Goal: Task Accomplishment & Management: Complete application form

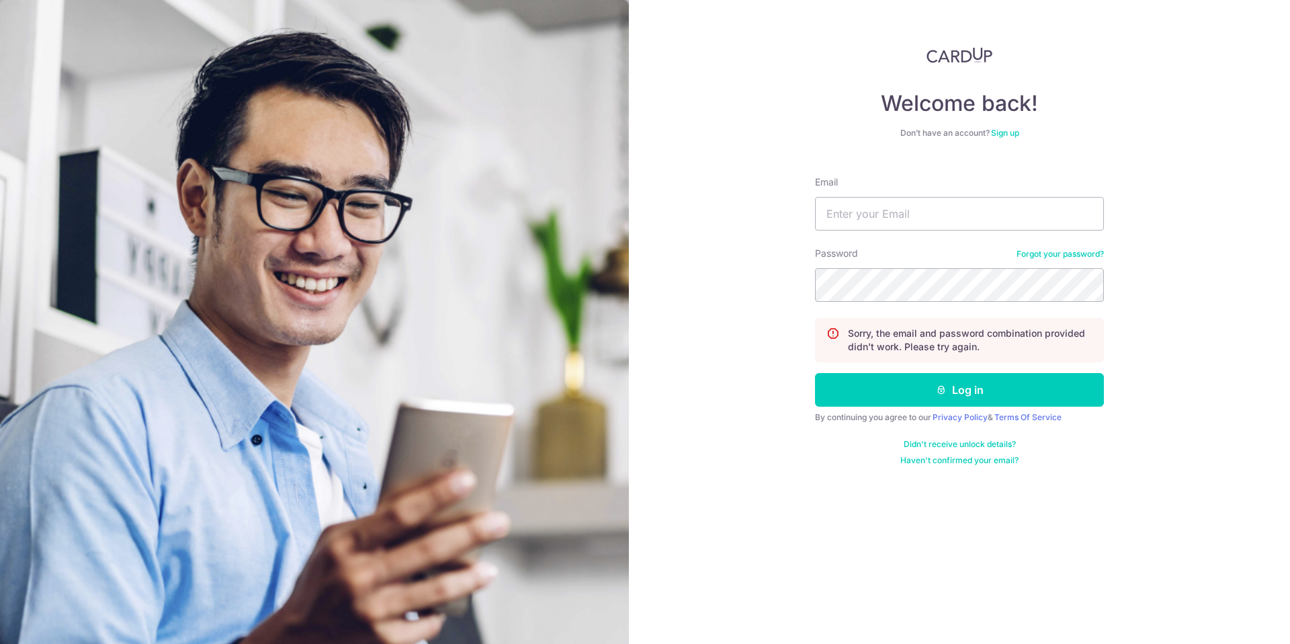
click at [1219, 298] on div "Welcome back! Don’t have an account? Sign up Email Password Forgot your passwor…" at bounding box center [959, 322] width 661 height 644
click at [1009, 135] on link "Sign up" at bounding box center [1005, 133] width 28 height 10
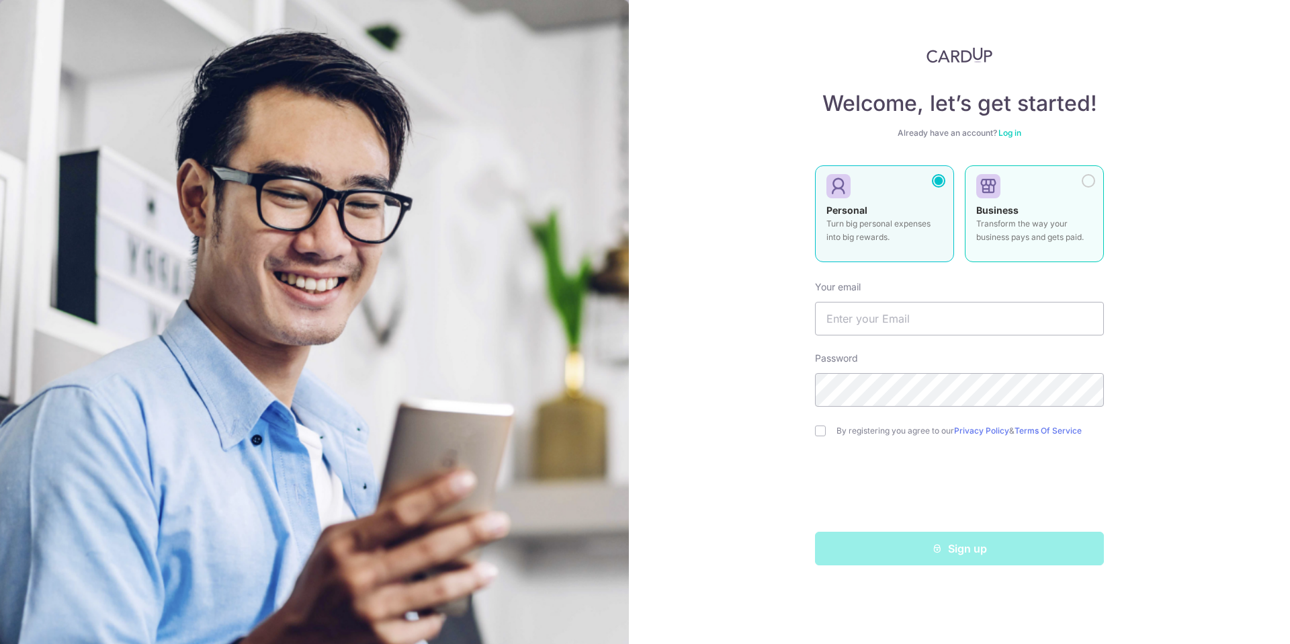
click at [1054, 207] on div "Business Transform the way your business pays and gets paid." at bounding box center [1034, 227] width 116 height 47
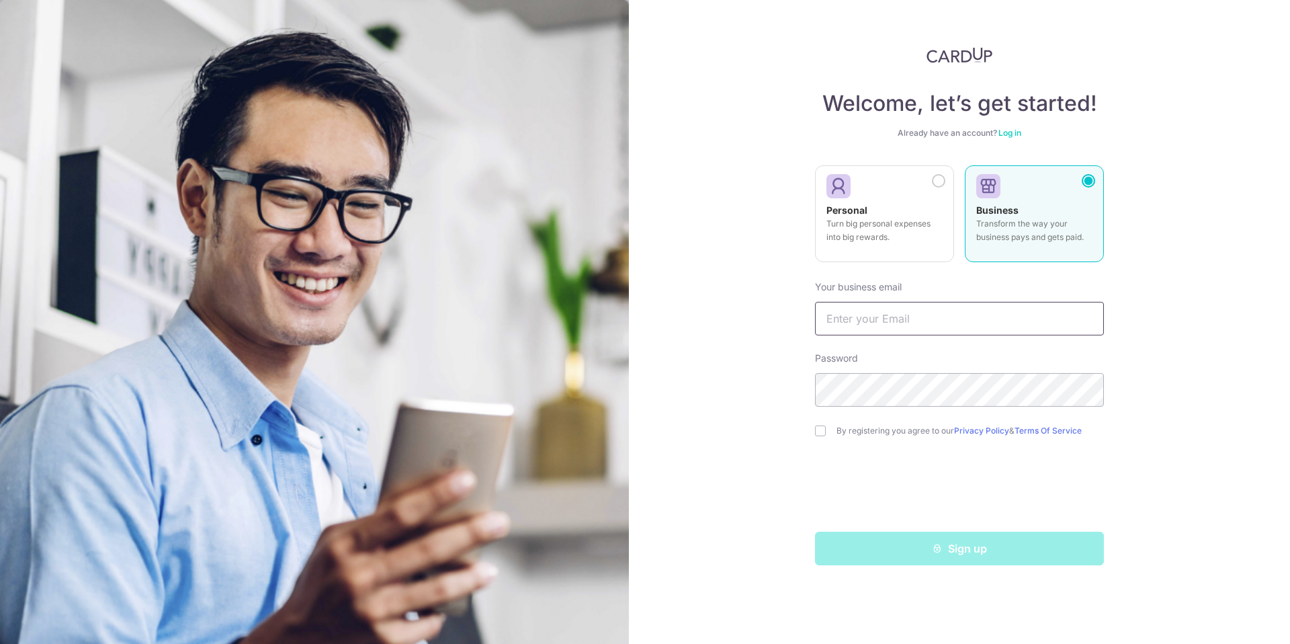
click at [891, 317] on input "text" at bounding box center [959, 319] width 289 height 34
type input "chris.hallewell@artworks.com"
click at [820, 431] on input "checkbox" at bounding box center [820, 430] width 11 height 11
checkbox input "true"
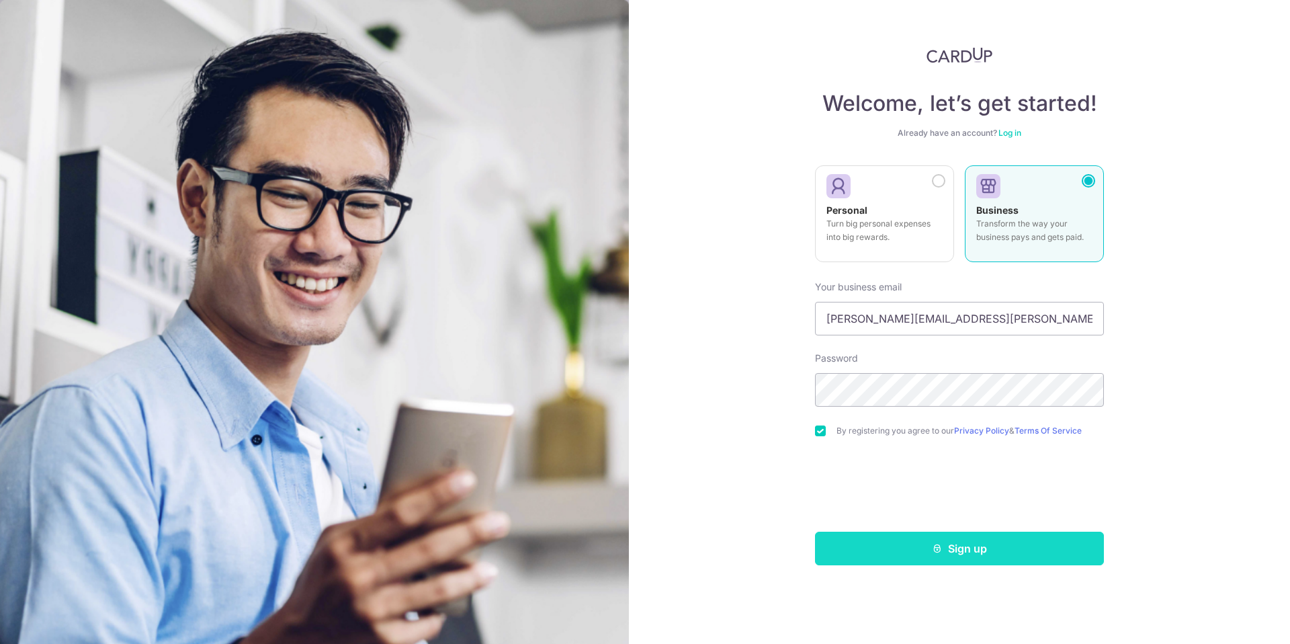
click at [969, 550] on button "Sign up" at bounding box center [959, 548] width 289 height 34
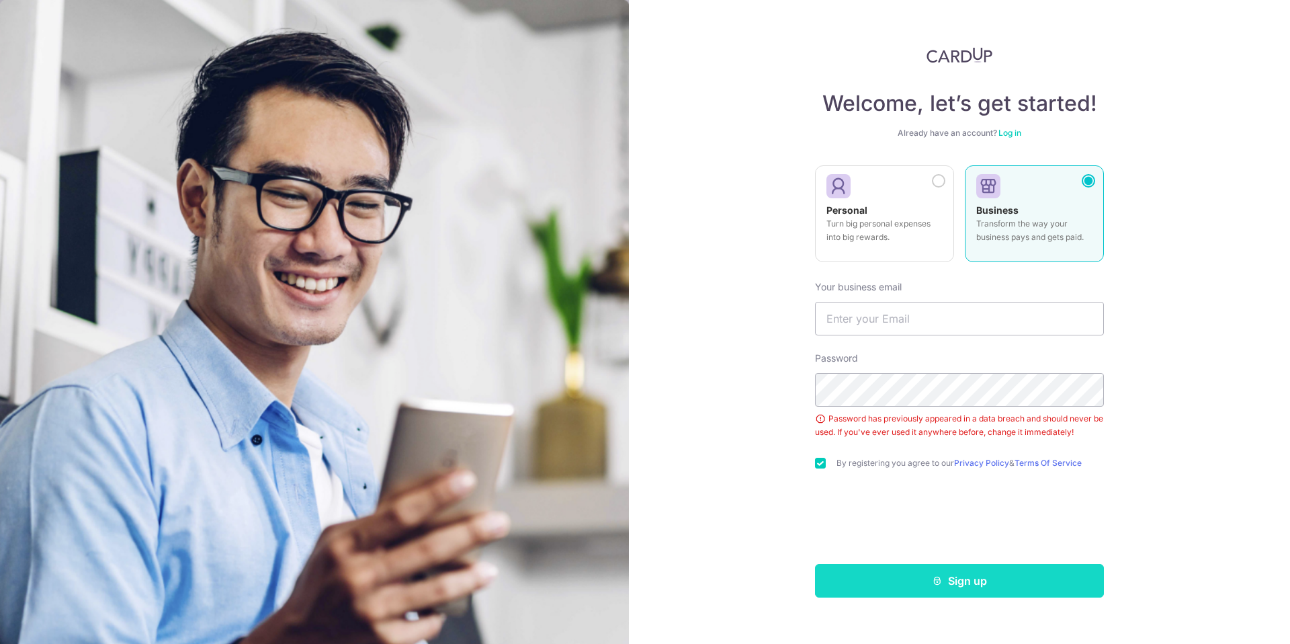
click at [940, 582] on icon "submit" at bounding box center [937, 580] width 11 height 11
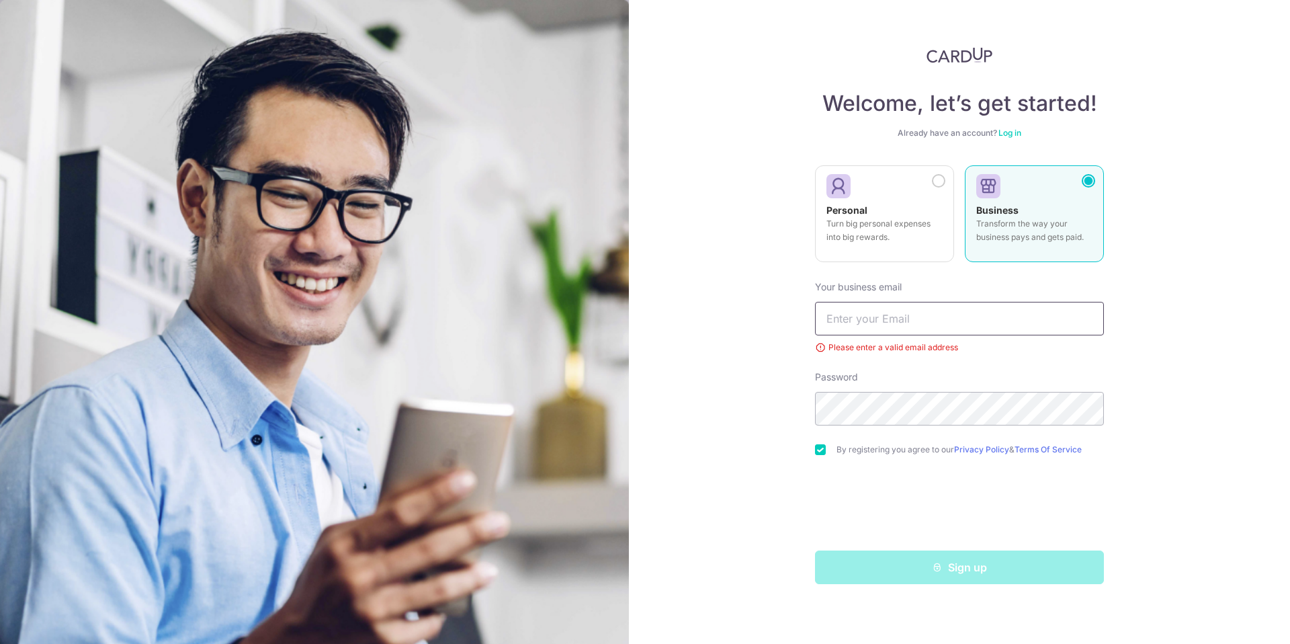
click at [893, 318] on input "text" at bounding box center [959, 319] width 289 height 34
type input "[PERSON_NAME][EMAIL_ADDRESS][PERSON_NAME][DOMAIN_NAME]"
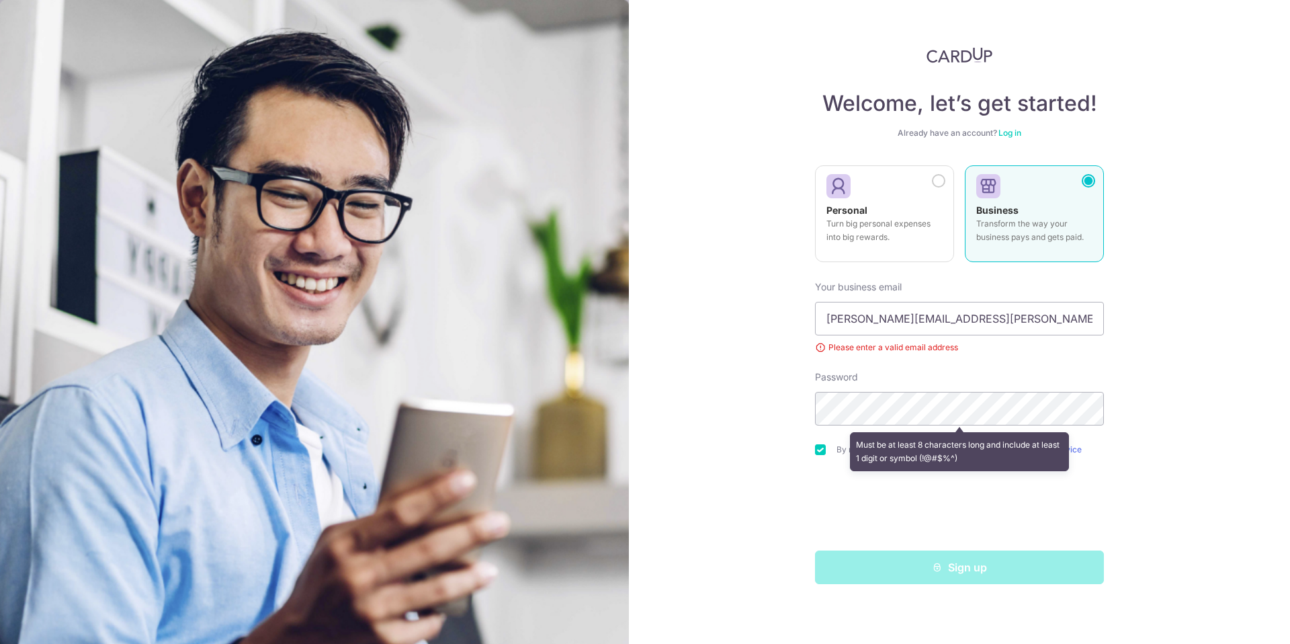
click at [1032, 368] on form "Your business email chris.hallewell@artworks.com Please enter a valid email add…" at bounding box center [959, 427] width 289 height 314
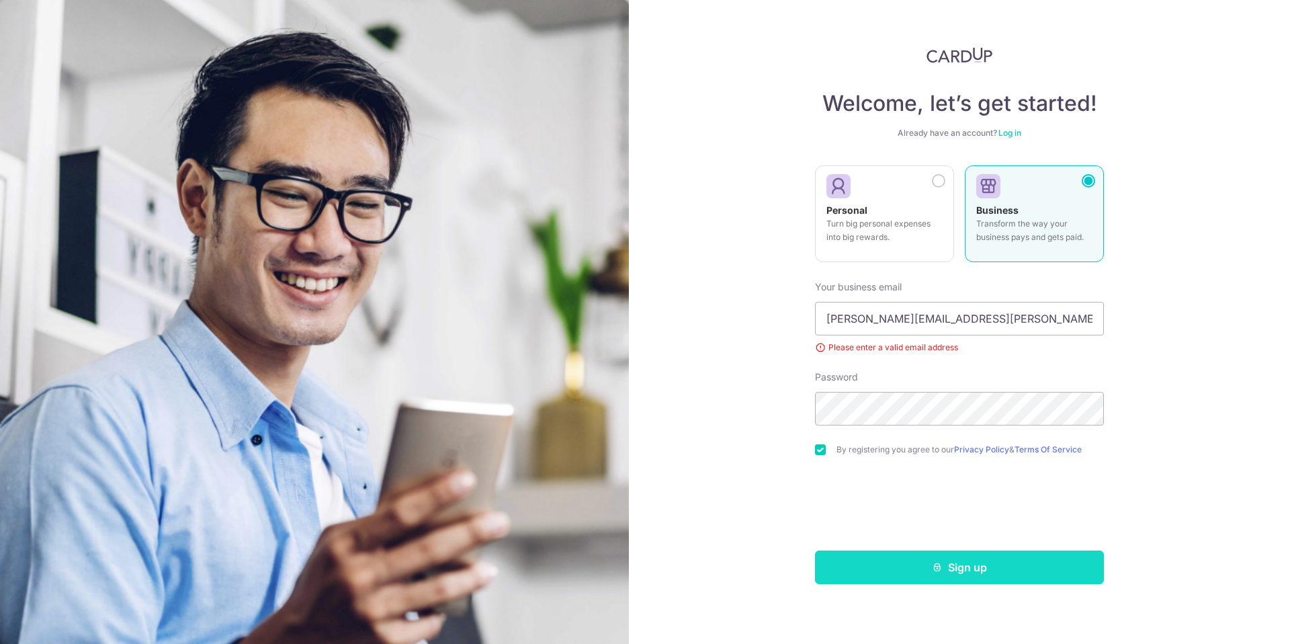
click at [961, 570] on button "Sign up" at bounding box center [959, 567] width 289 height 34
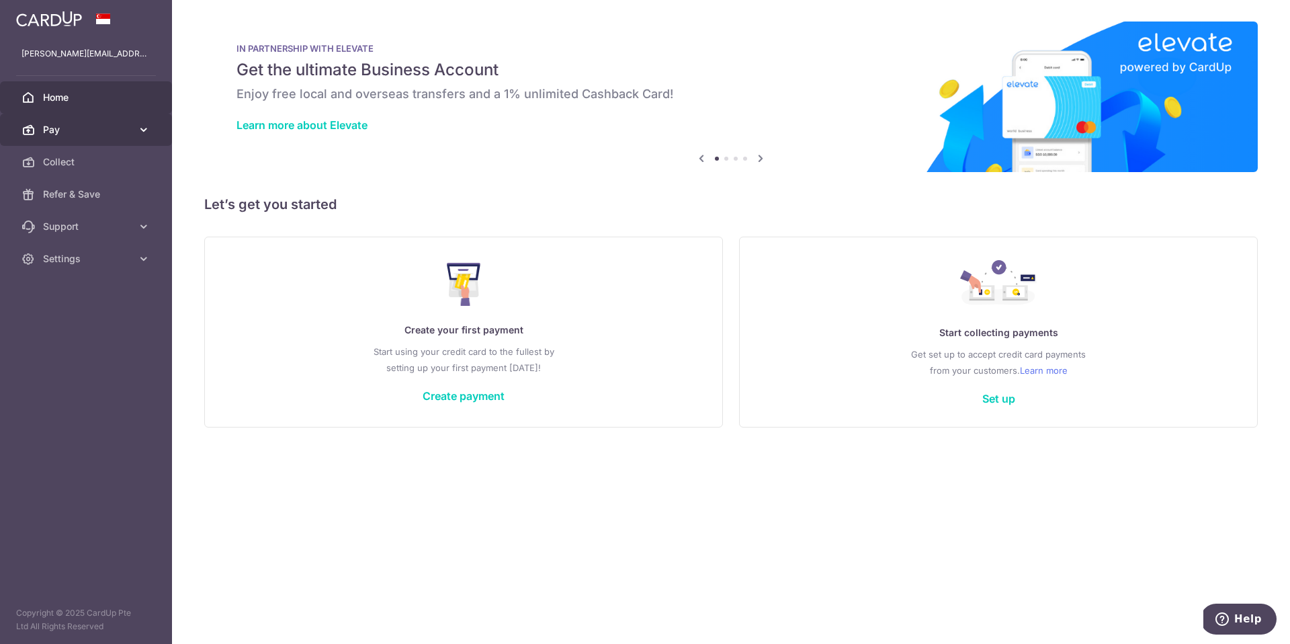
click at [136, 129] on link "Pay" at bounding box center [86, 130] width 172 height 32
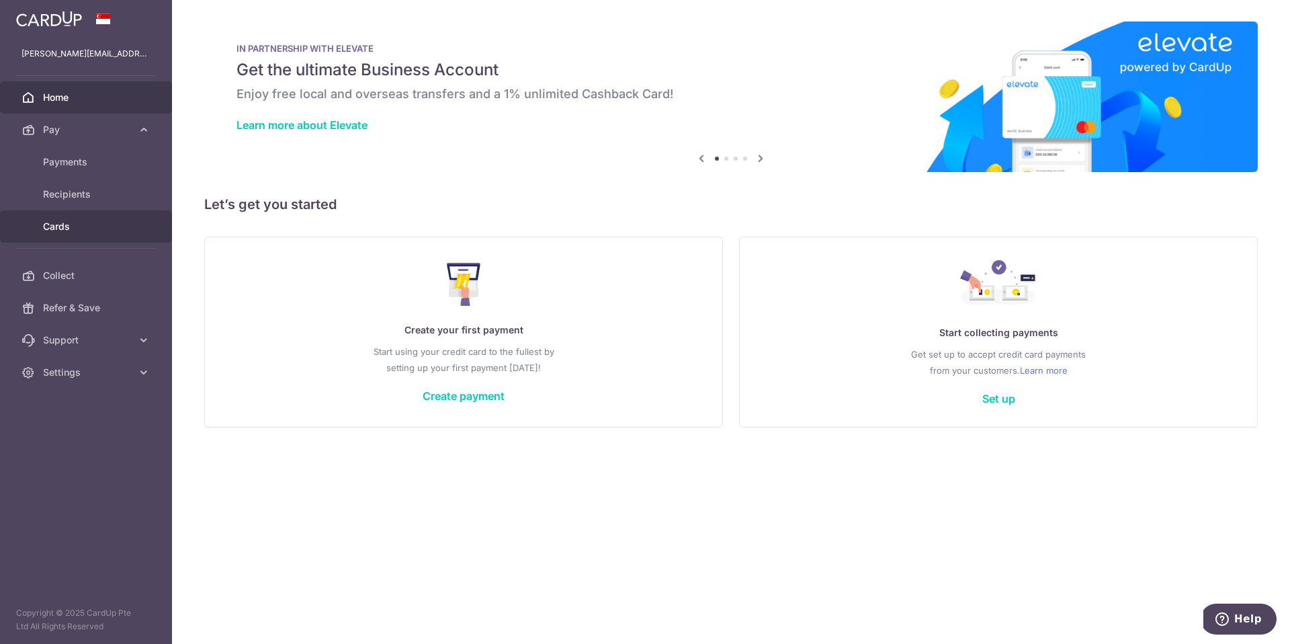
click at [56, 225] on span "Cards" at bounding box center [87, 226] width 89 height 13
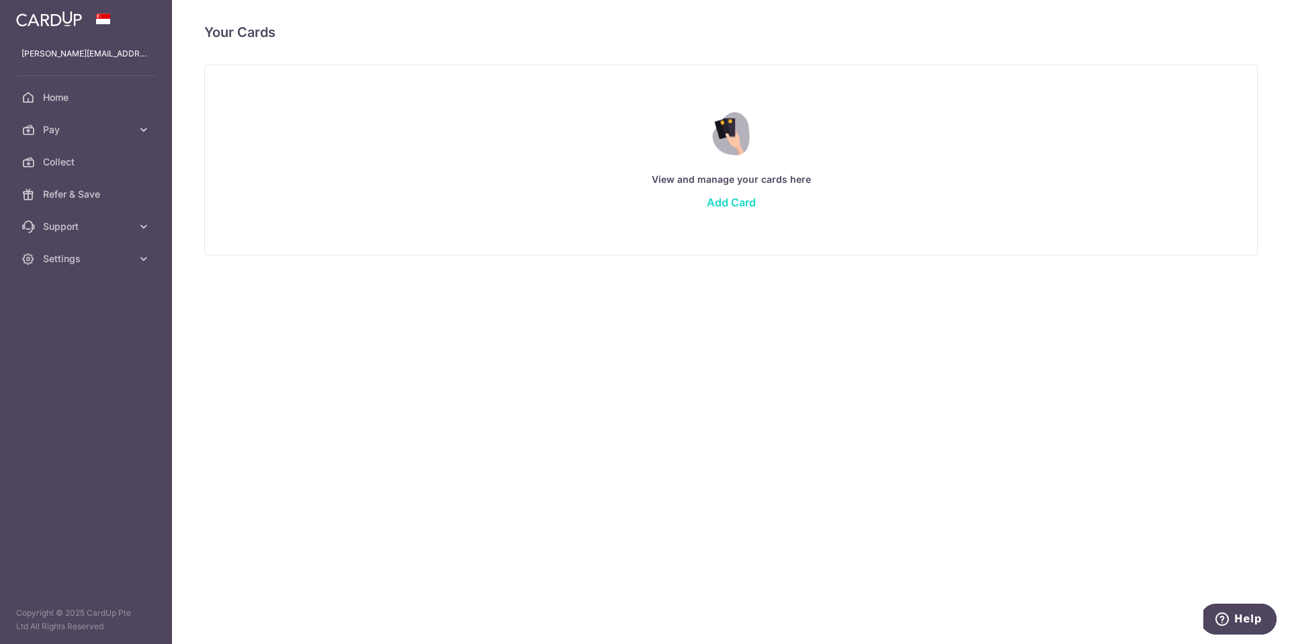
click at [747, 202] on link "Add Card" at bounding box center [731, 202] width 49 height 13
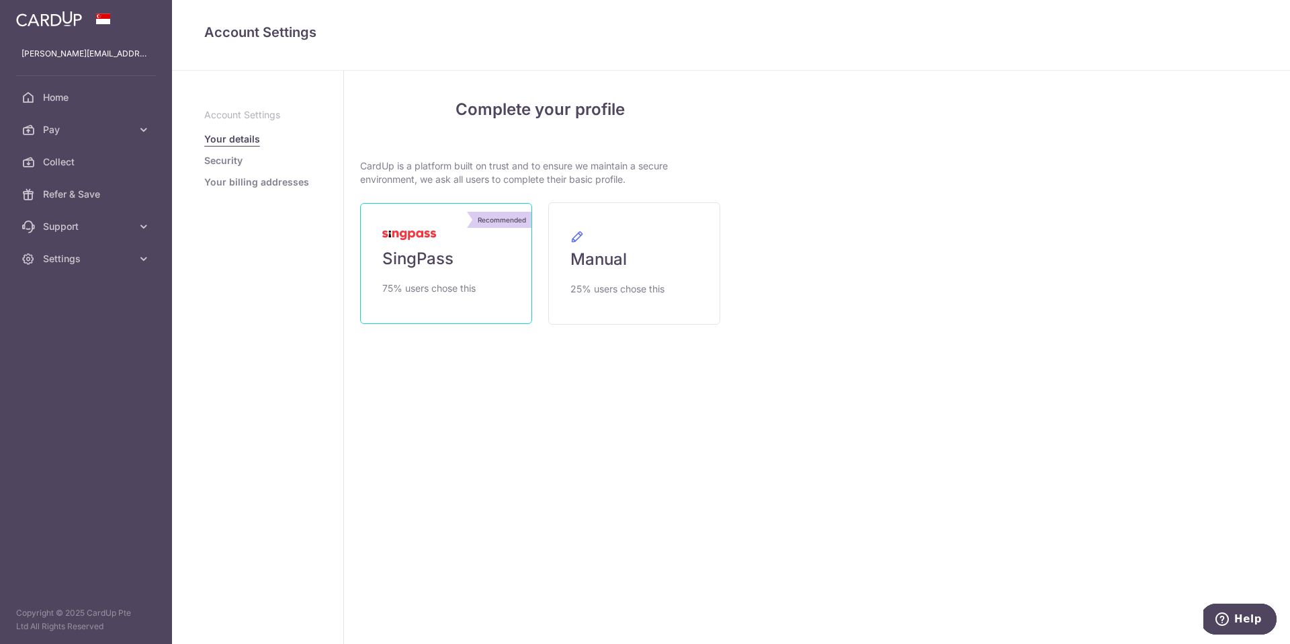
click at [418, 256] on span "SingPass" at bounding box center [417, 258] width 71 height 21
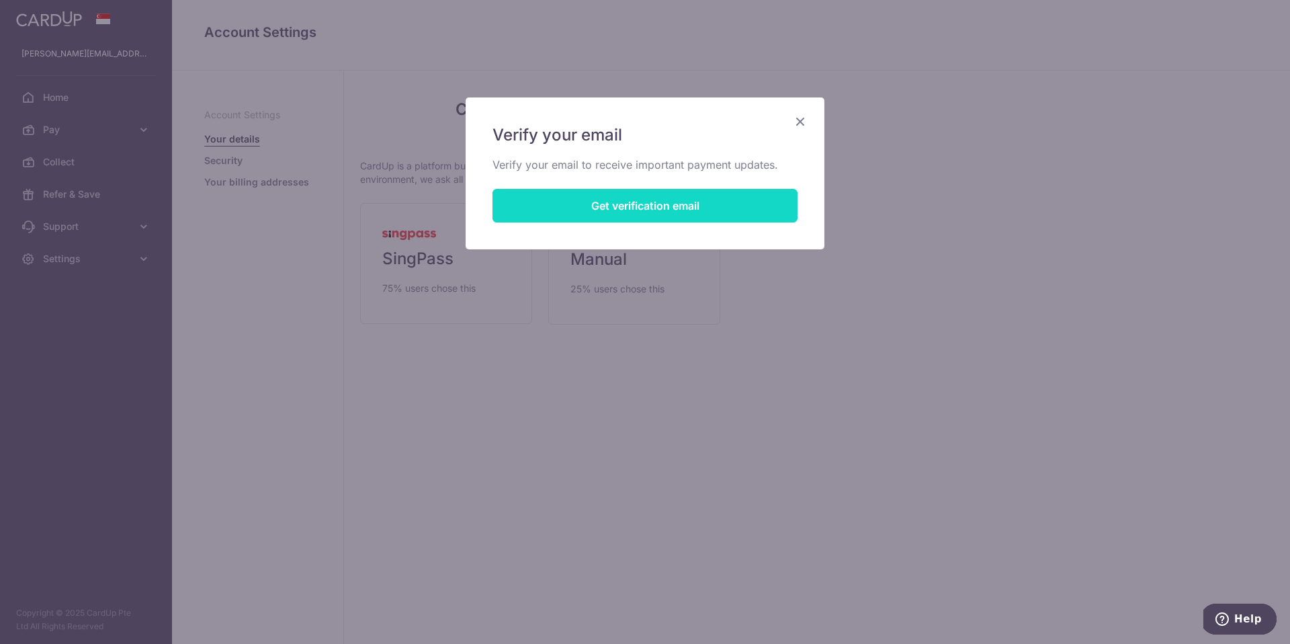
click at [702, 206] on button "Get verification email" at bounding box center [644, 206] width 305 height 34
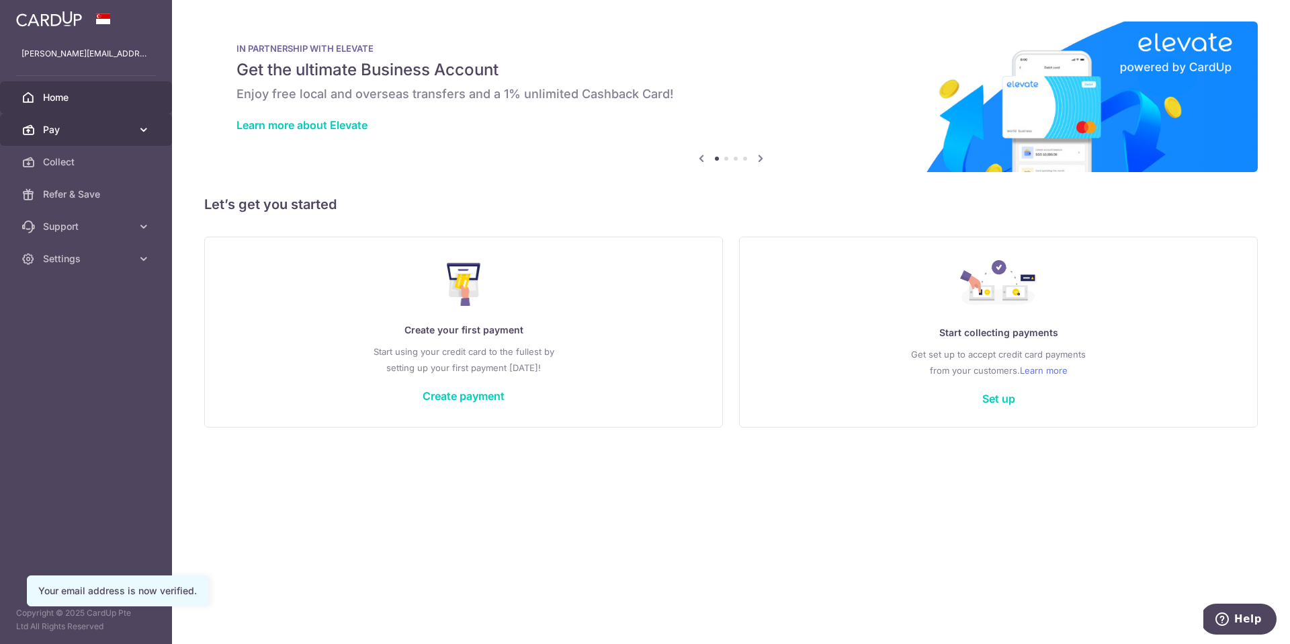
click at [128, 131] on span "Pay" at bounding box center [87, 129] width 89 height 13
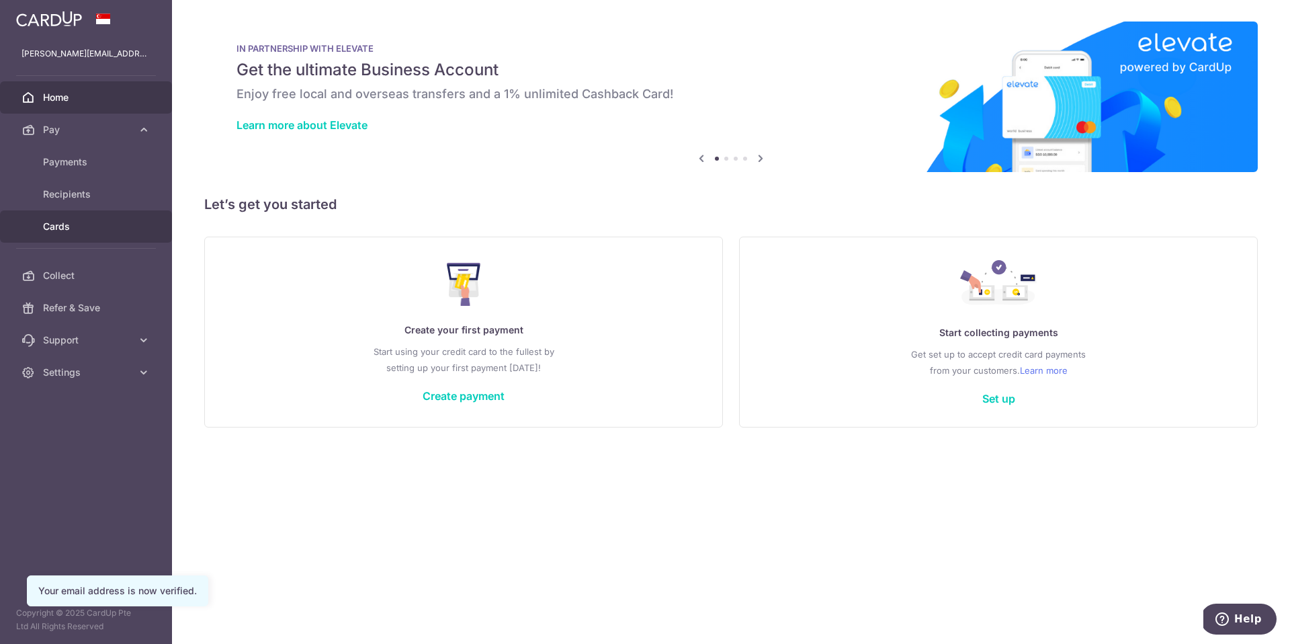
click at [62, 231] on span "Cards" at bounding box center [87, 226] width 89 height 13
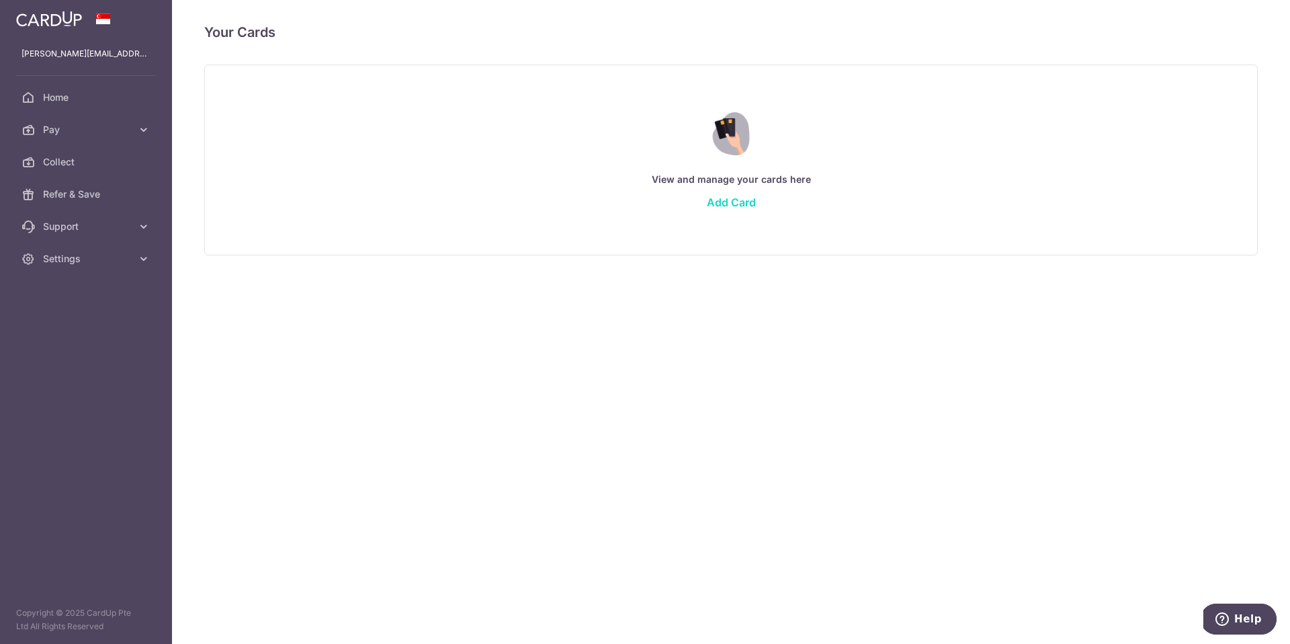
click at [731, 202] on link "Add Card" at bounding box center [731, 202] width 49 height 13
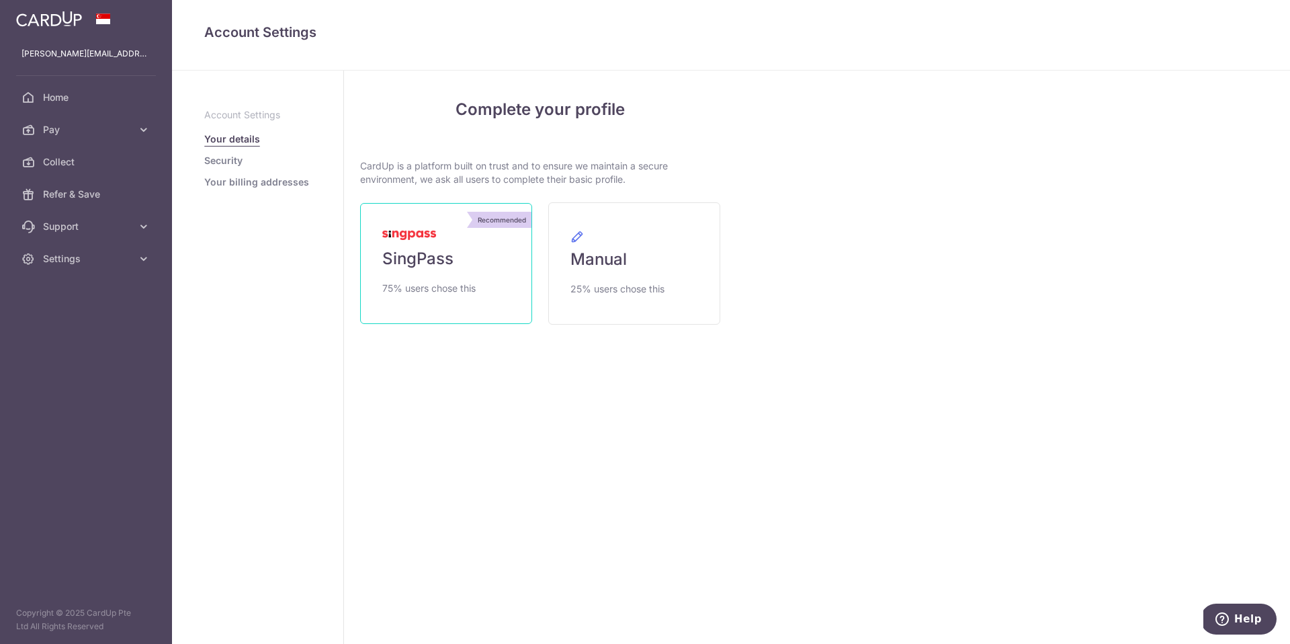
click at [430, 255] on span "SingPass" at bounding box center [417, 258] width 71 height 21
click at [444, 261] on span "SingPass" at bounding box center [417, 258] width 71 height 21
click at [459, 260] on link "Recommended SingPass 75% users chose this" at bounding box center [446, 263] width 172 height 121
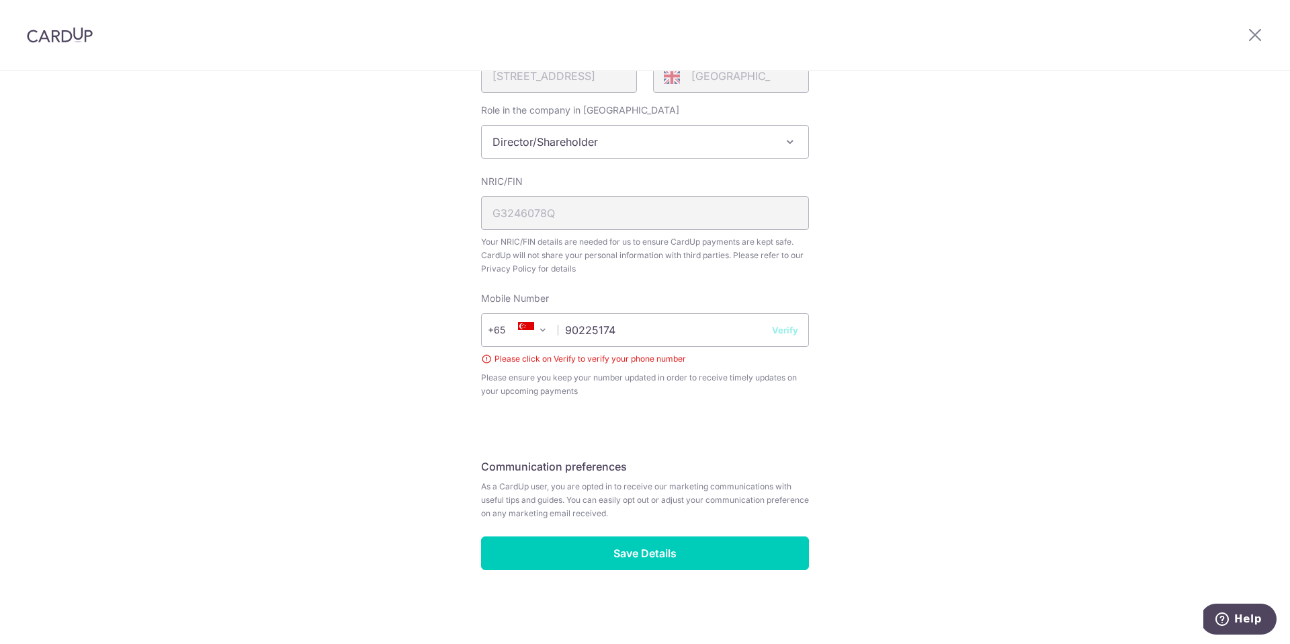
click at [786, 330] on button "Verify" at bounding box center [785, 329] width 26 height 13
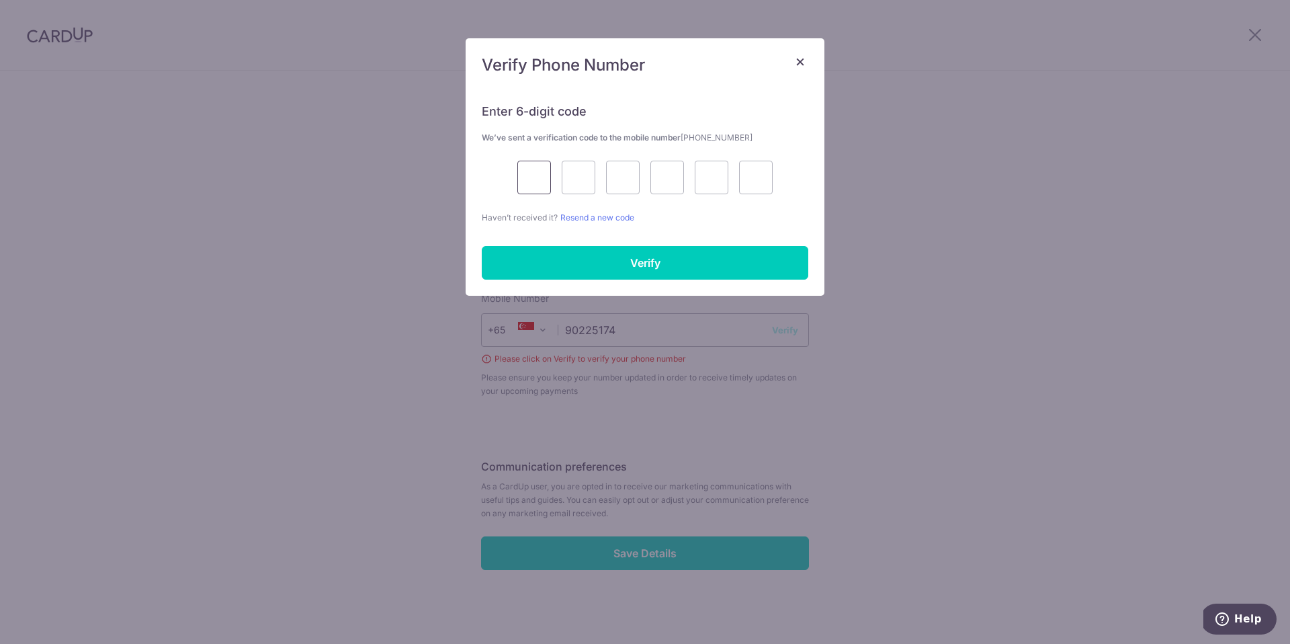
click at [533, 181] on input "text" at bounding box center [534, 178] width 34 height 34
type input "3"
type input "0"
type input "8"
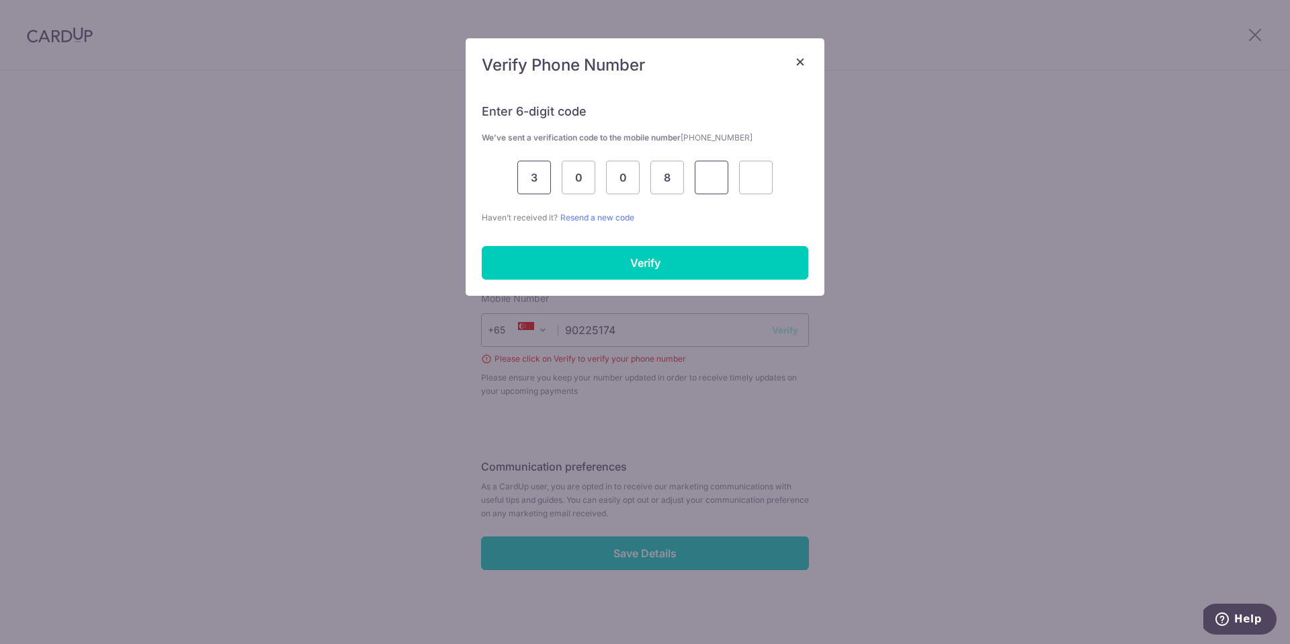
type input "0"
type input "2"
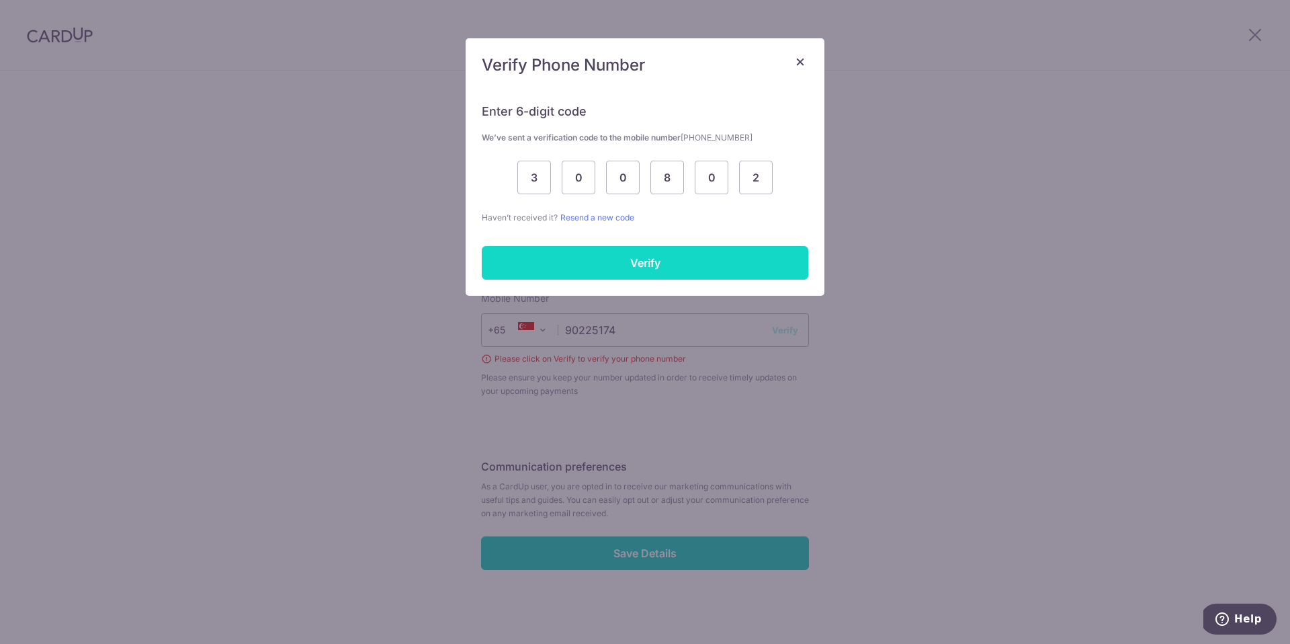
click at [613, 266] on input "Verify" at bounding box center [645, 263] width 327 height 34
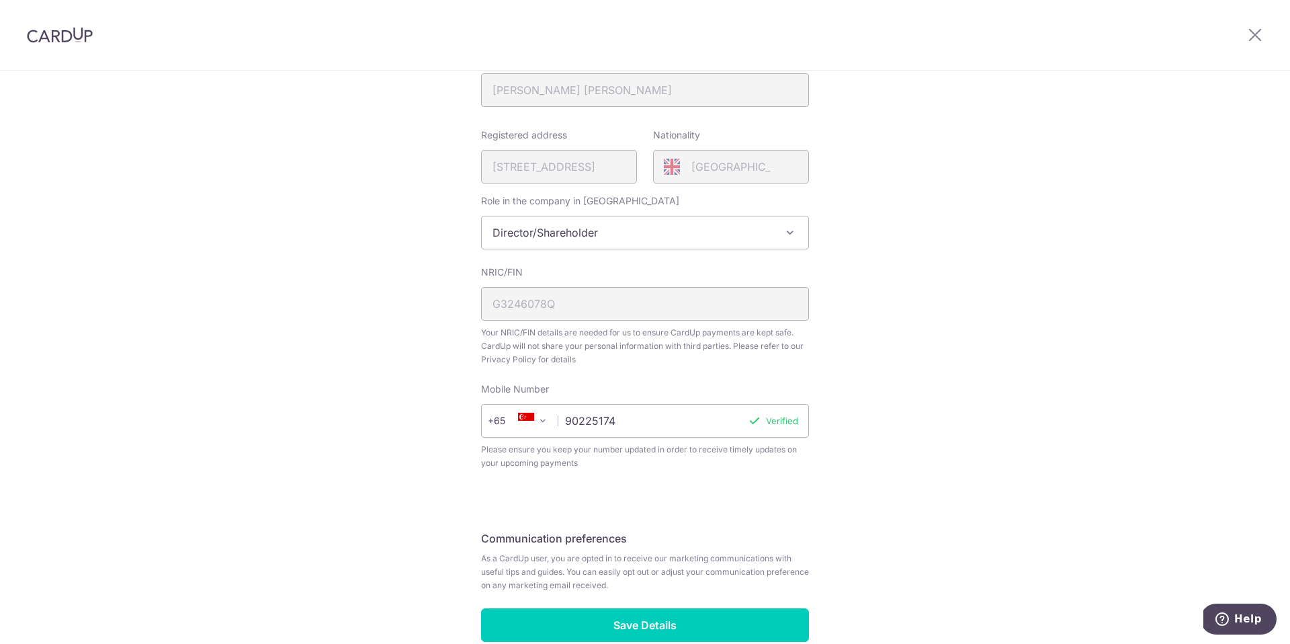
scroll to position [351, 0]
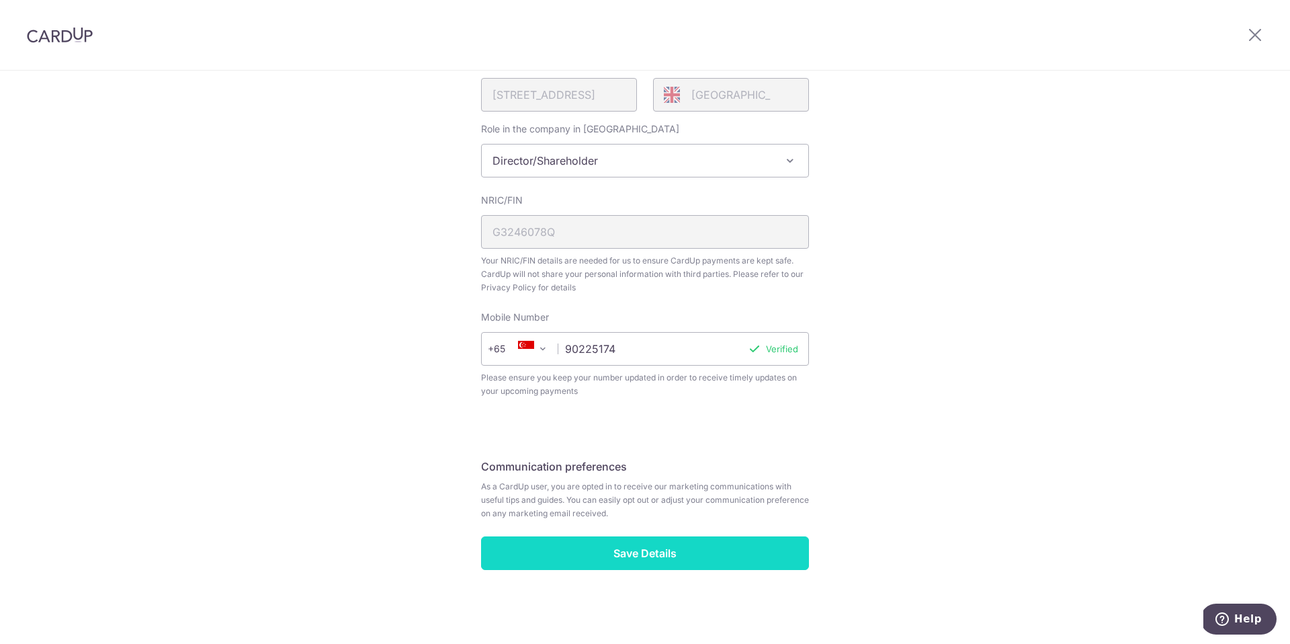
click at [648, 556] on input "Save Details" at bounding box center [645, 553] width 328 height 34
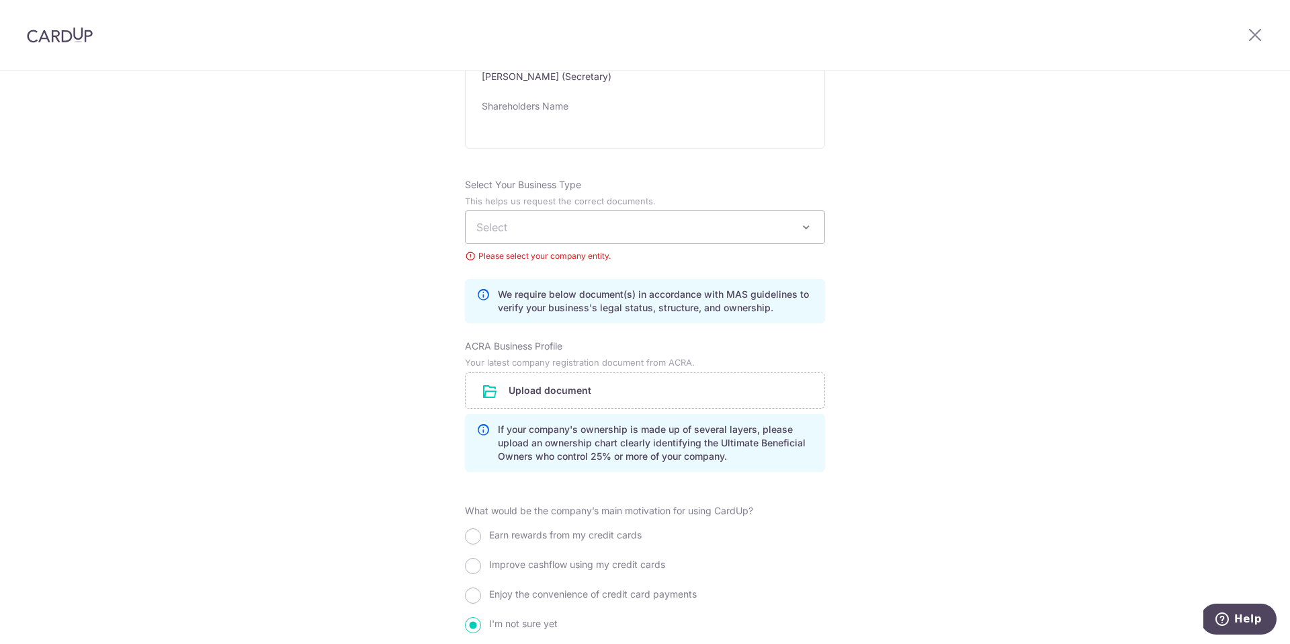
scroll to position [854, 0]
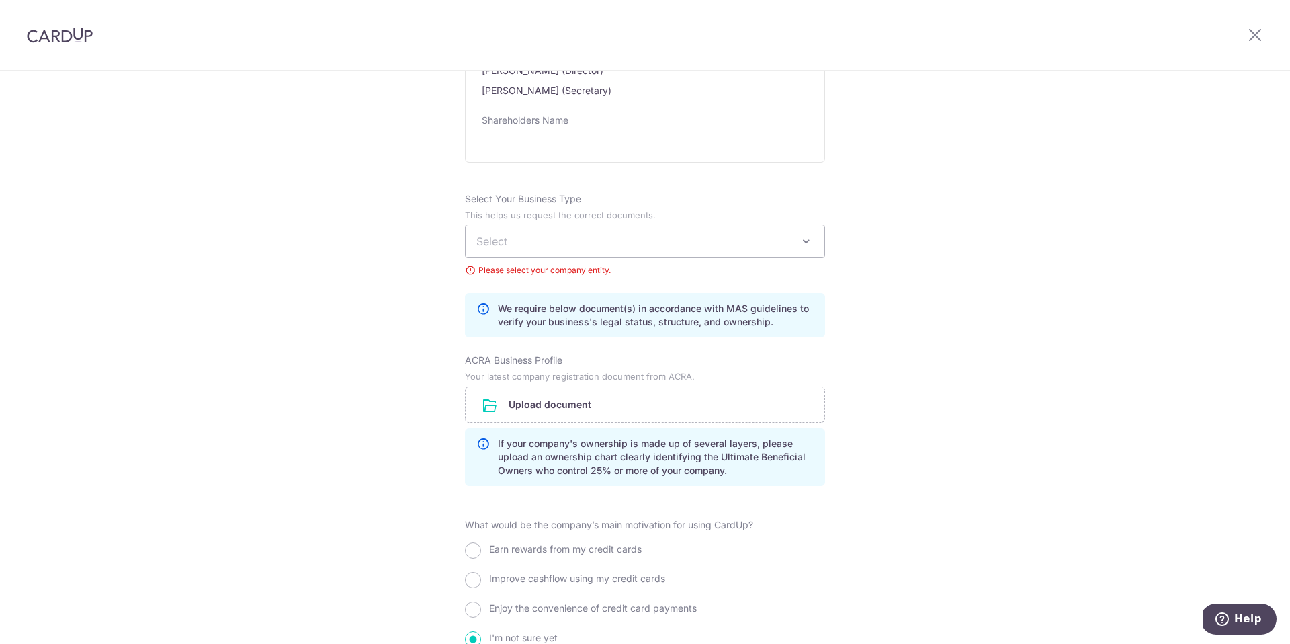
click at [587, 241] on span "Select" at bounding box center [645, 241] width 359 height 32
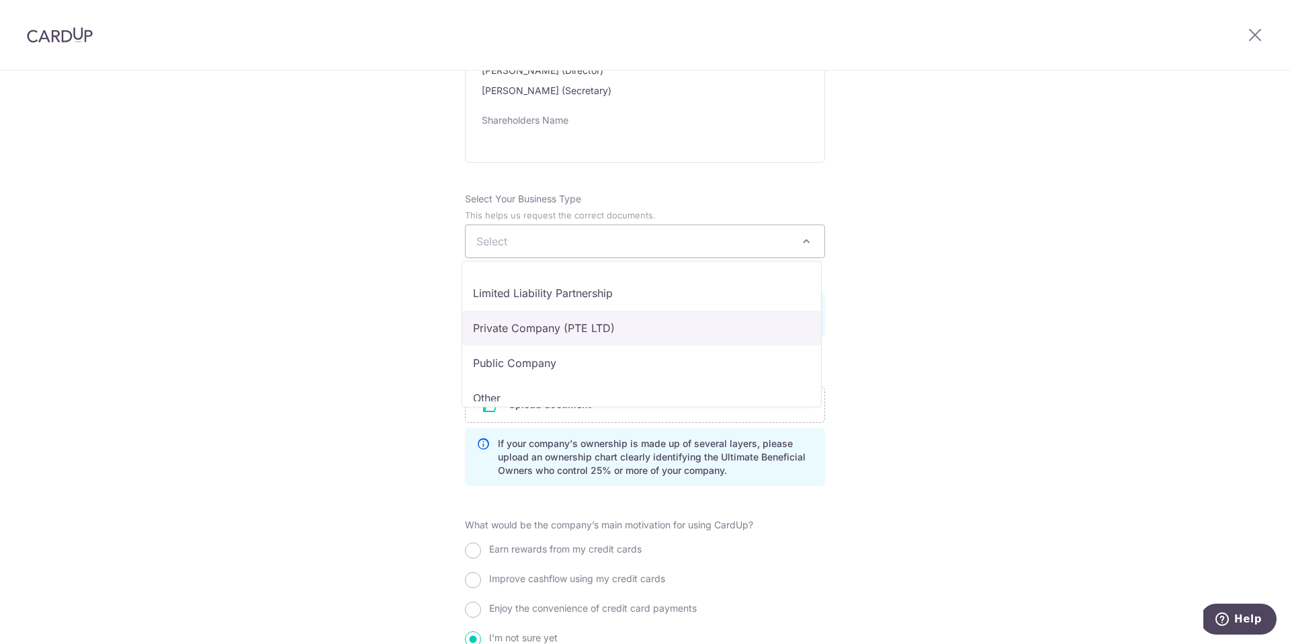
scroll to position [97, 0]
select select "Private Company (PTE LTD)"
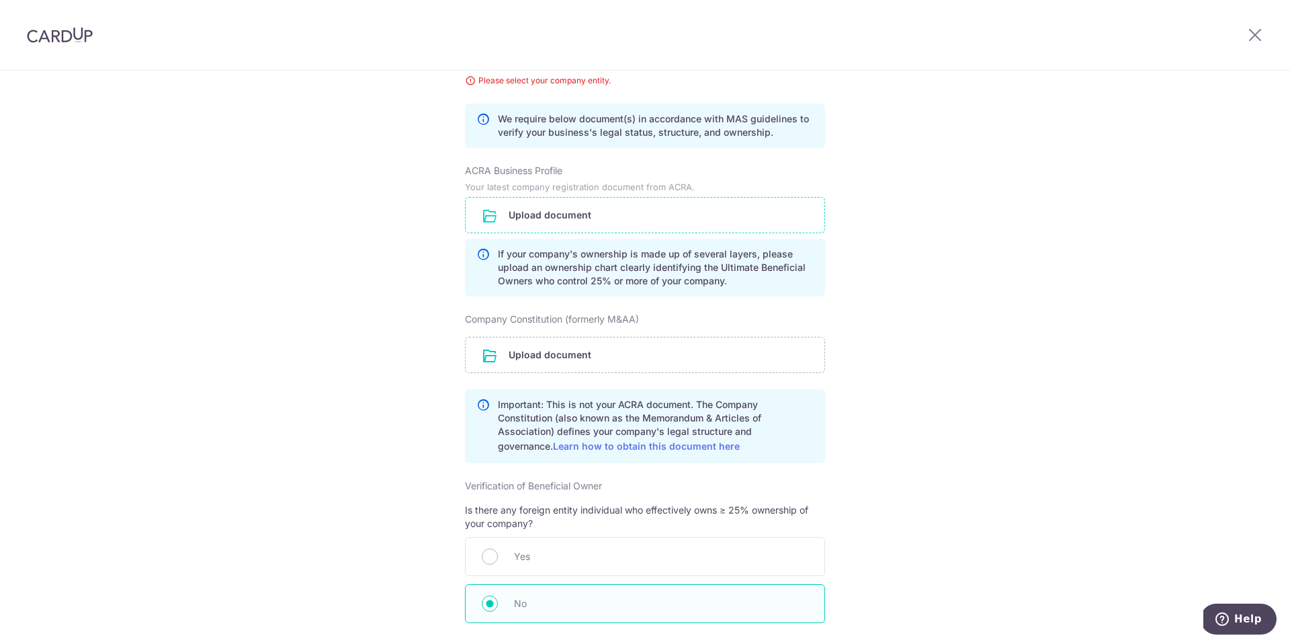
scroll to position [1043, 0]
click at [534, 221] on input "file" at bounding box center [645, 215] width 359 height 35
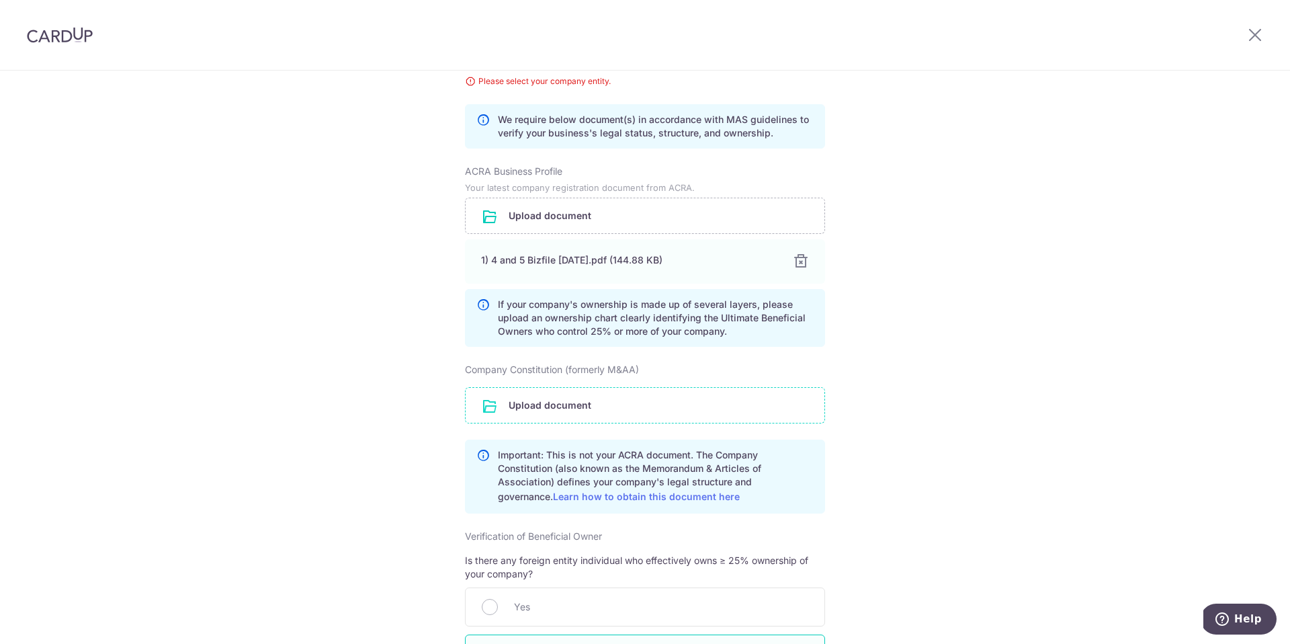
click at [543, 407] on input "file" at bounding box center [645, 405] width 359 height 35
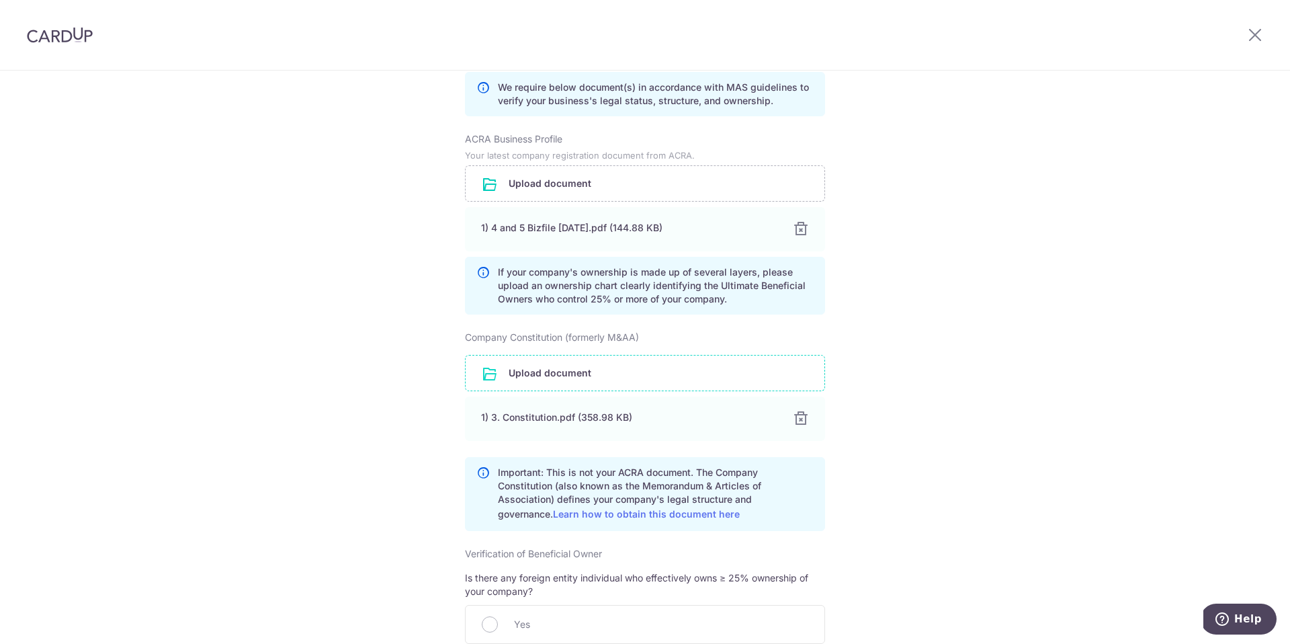
scroll to position [1299, 0]
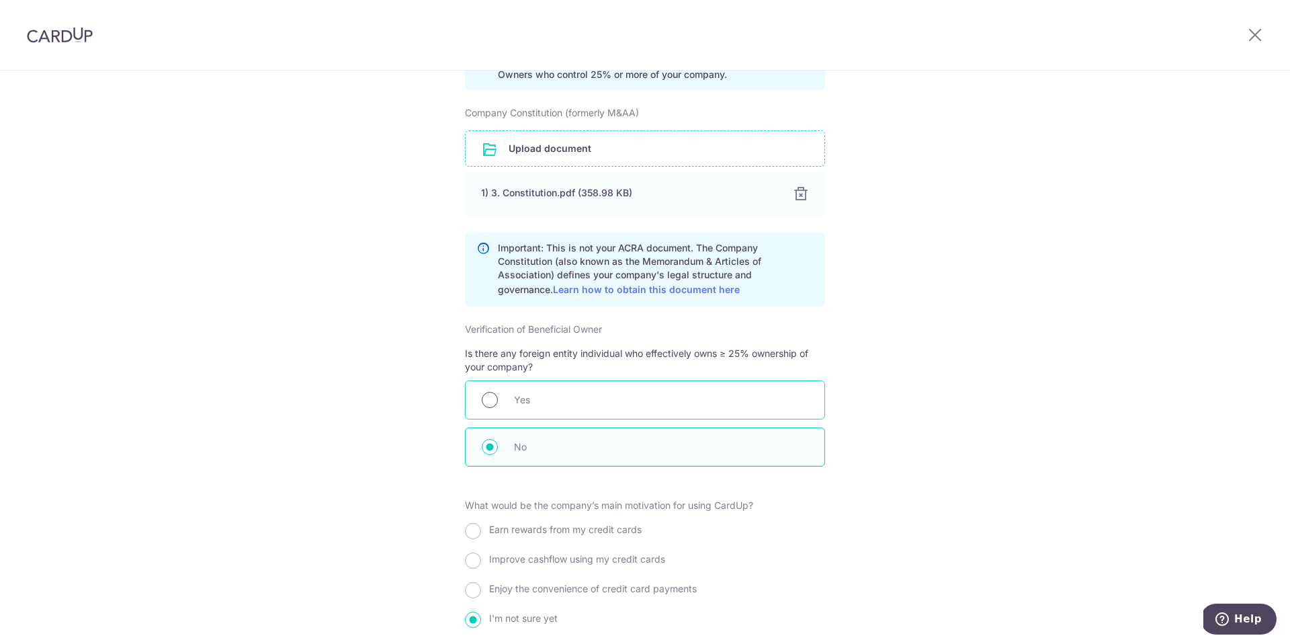
click at [492, 400] on input "radio" at bounding box center [490, 400] width 16 height 16
radio input "true"
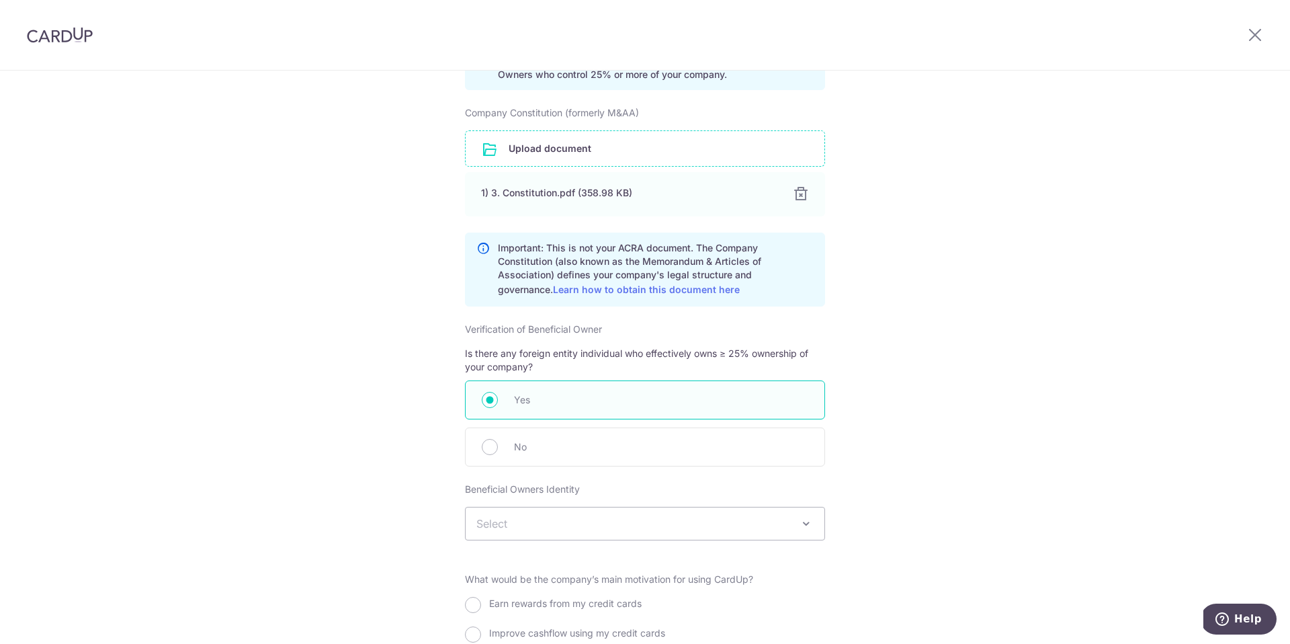
click at [590, 524] on span "Select" at bounding box center [645, 523] width 359 height 32
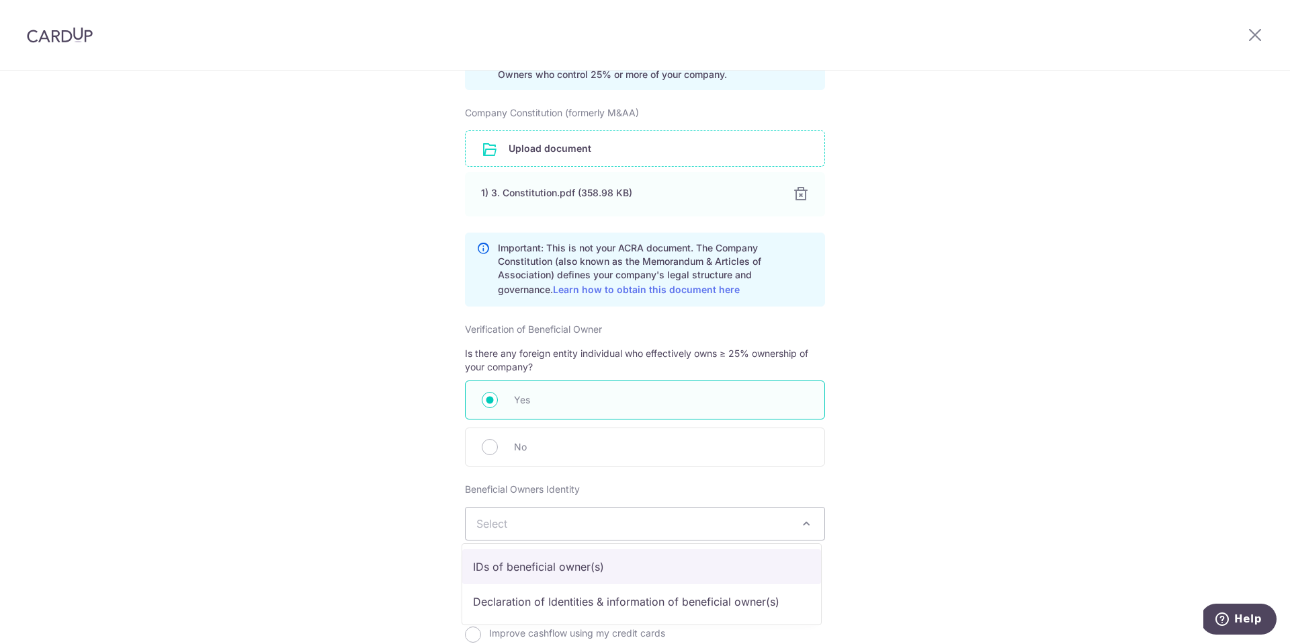
select select "IDs of beneficial owner(s)"
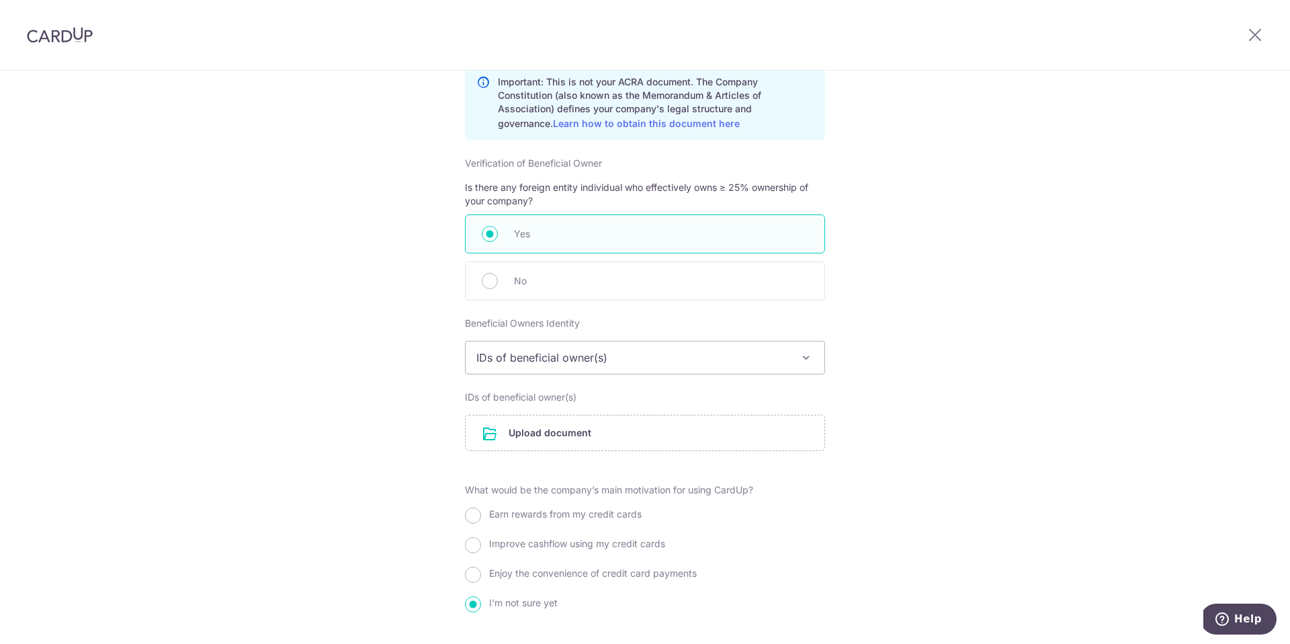
scroll to position [1476, 0]
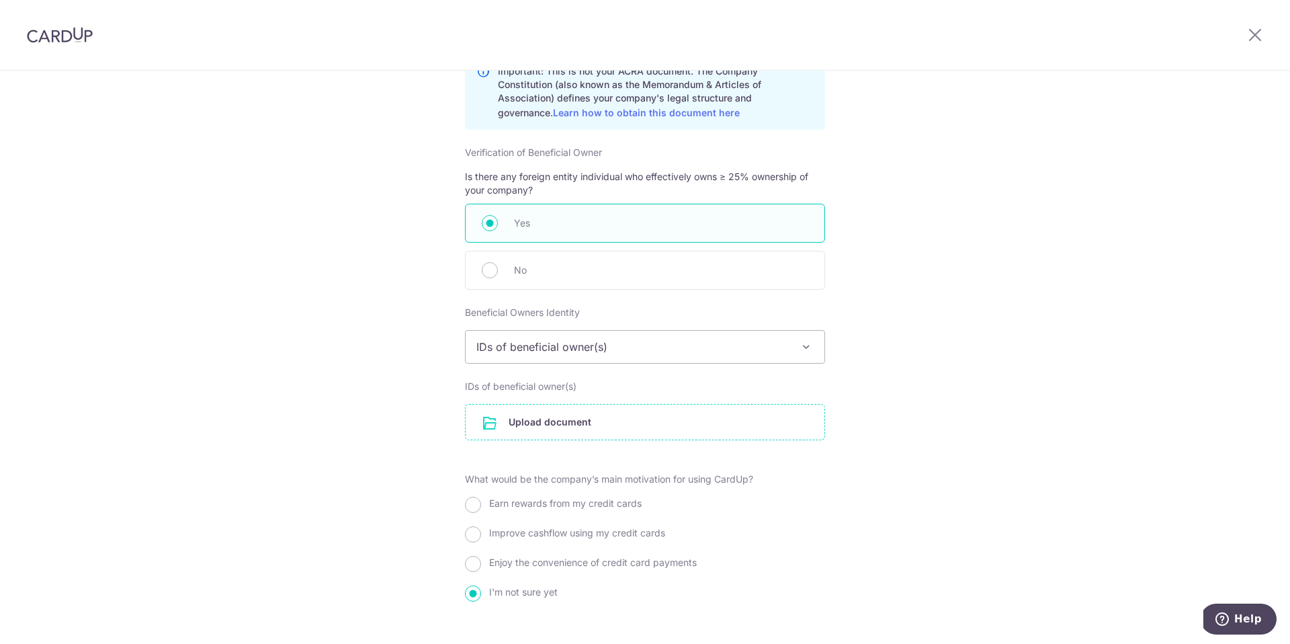
click at [561, 427] on input "file" at bounding box center [645, 421] width 359 height 35
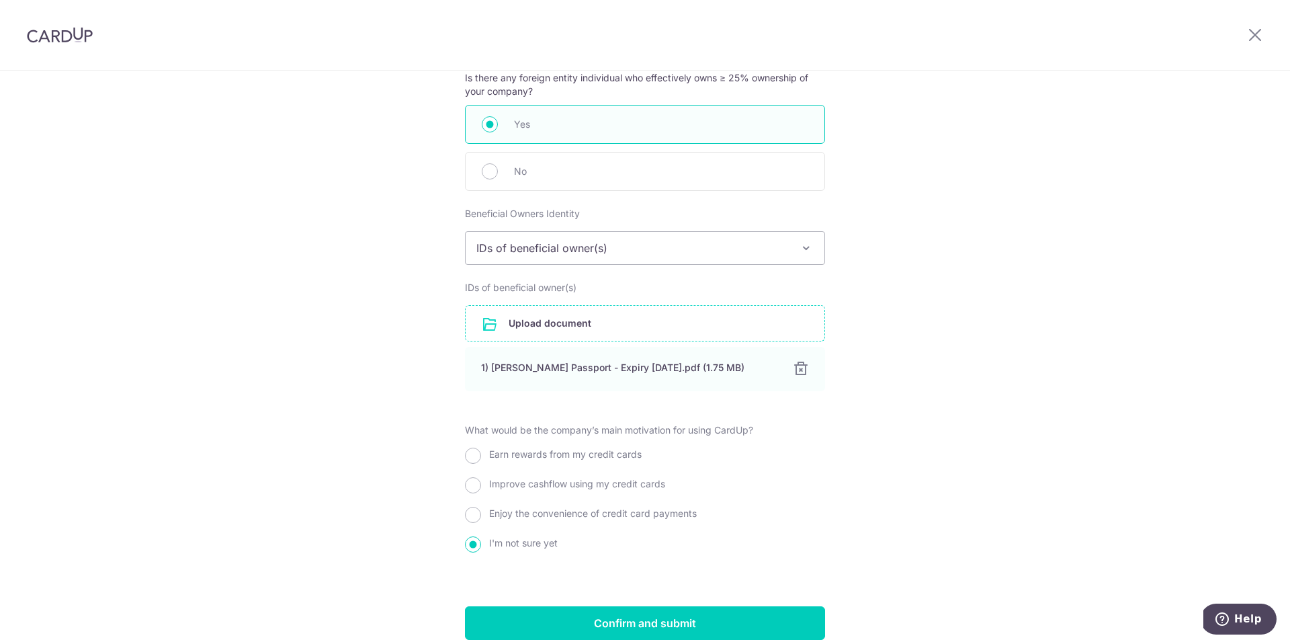
scroll to position [1634, 0]
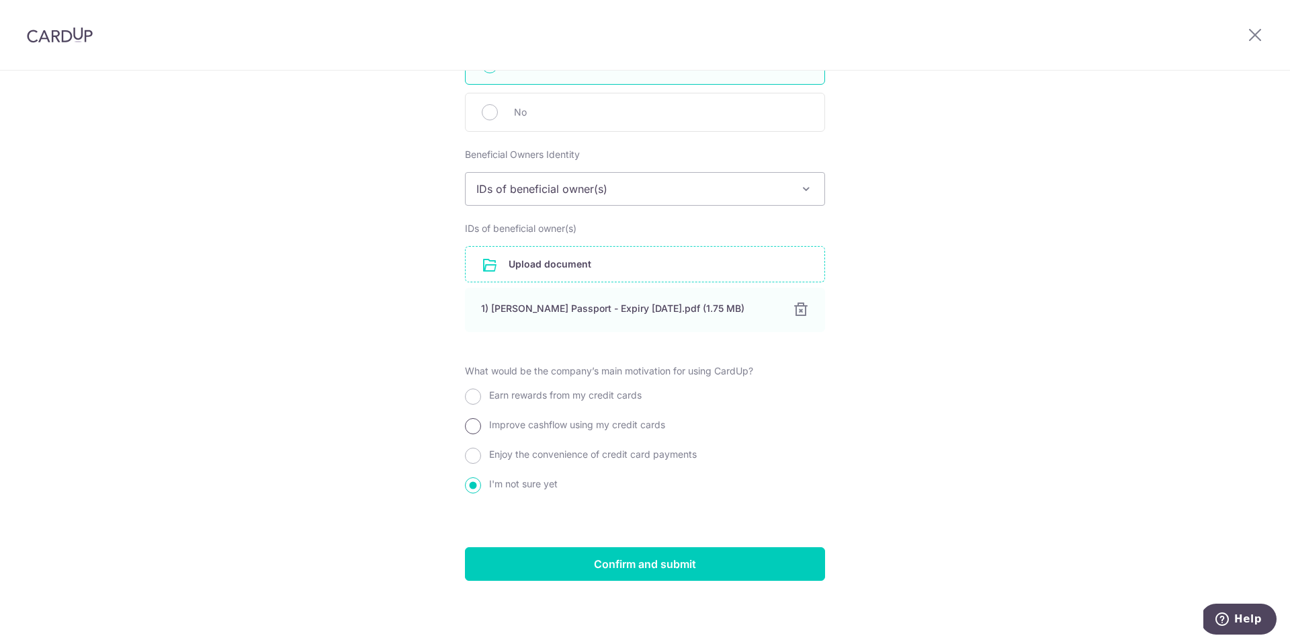
click at [472, 427] on input "Improve cashflow using my credit cards" at bounding box center [473, 426] width 16 height 16
radio input "true"
click at [636, 568] on input "Confirm and submit" at bounding box center [645, 564] width 360 height 34
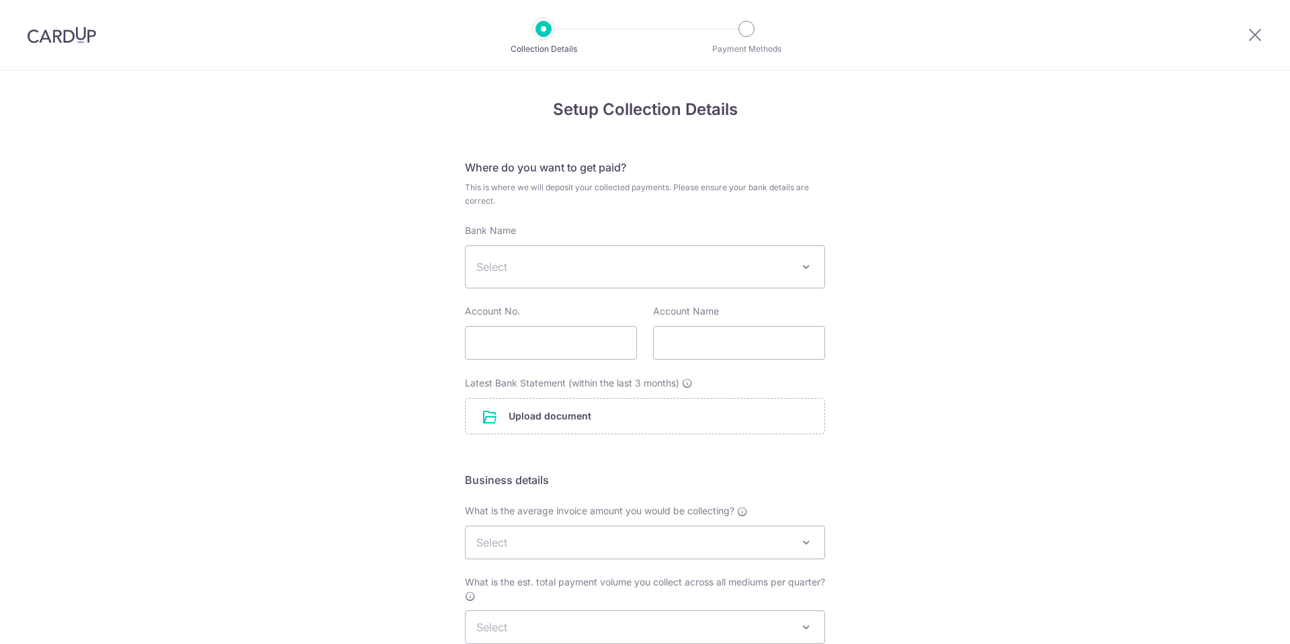
click at [561, 269] on span "Select" at bounding box center [634, 267] width 316 height 16
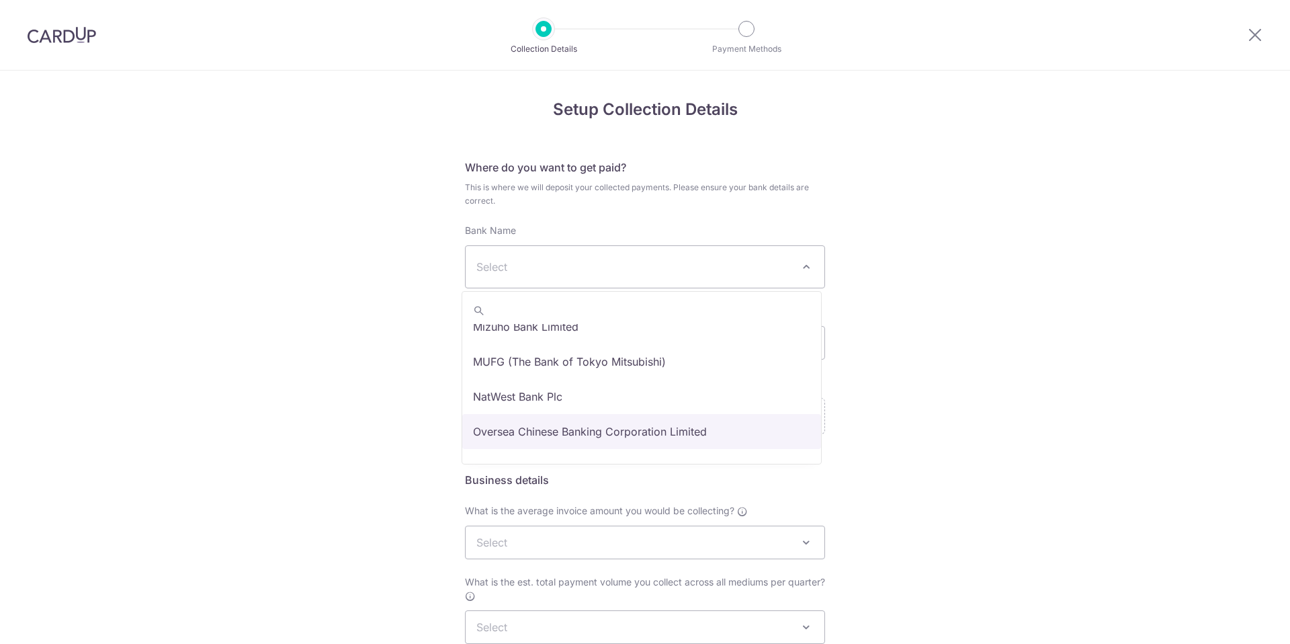
scroll to position [1676, 0]
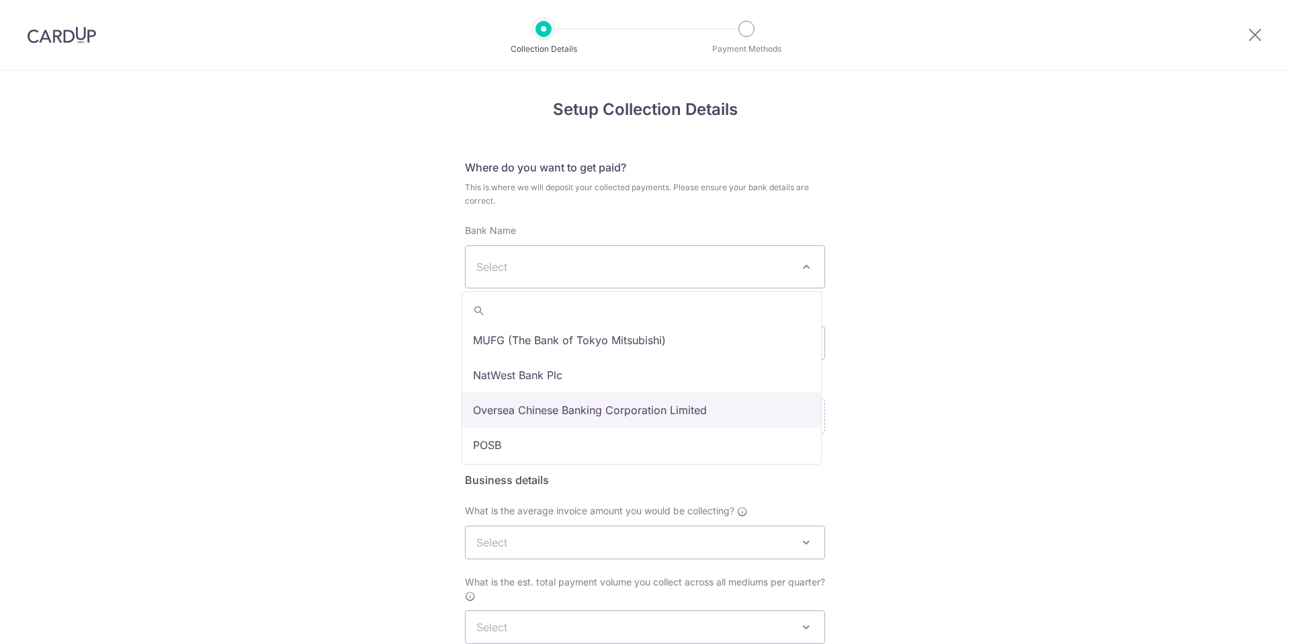
select select "12"
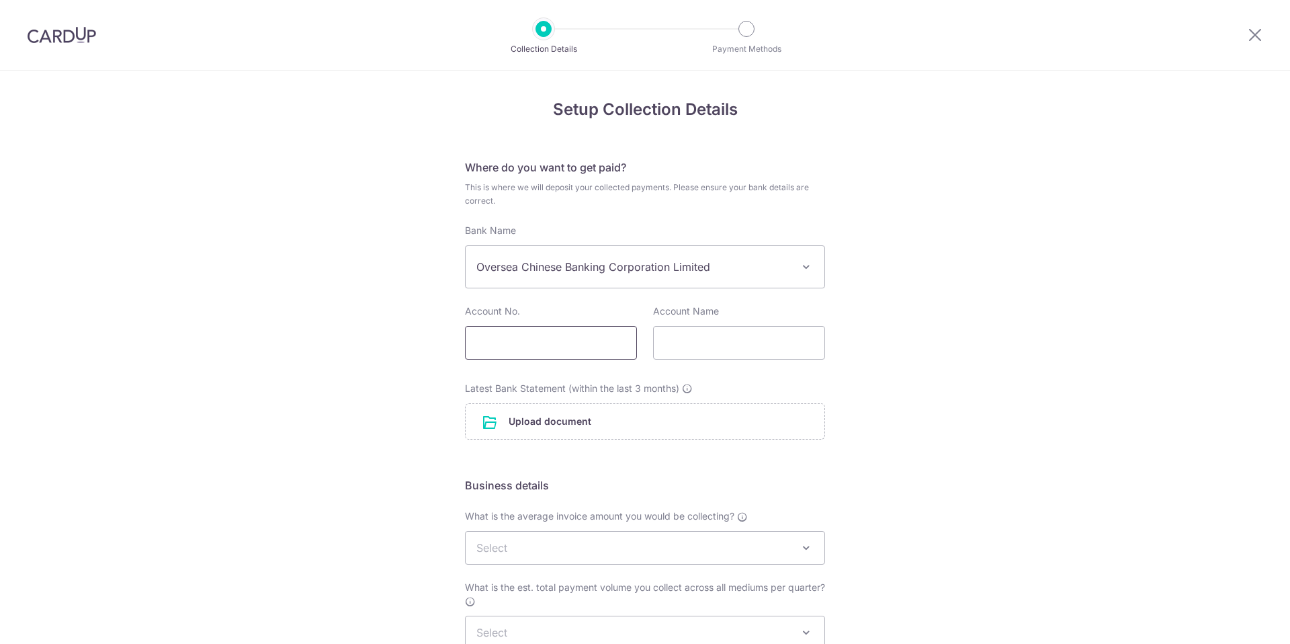
click at [525, 346] on input "text" at bounding box center [551, 343] width 172 height 34
paste input "629 711003001"
type input "629 711003001"
click at [705, 351] on input "text" at bounding box center [739, 343] width 172 height 34
click at [678, 343] on input "Artworks Pte Ltd" at bounding box center [739, 343] width 172 height 34
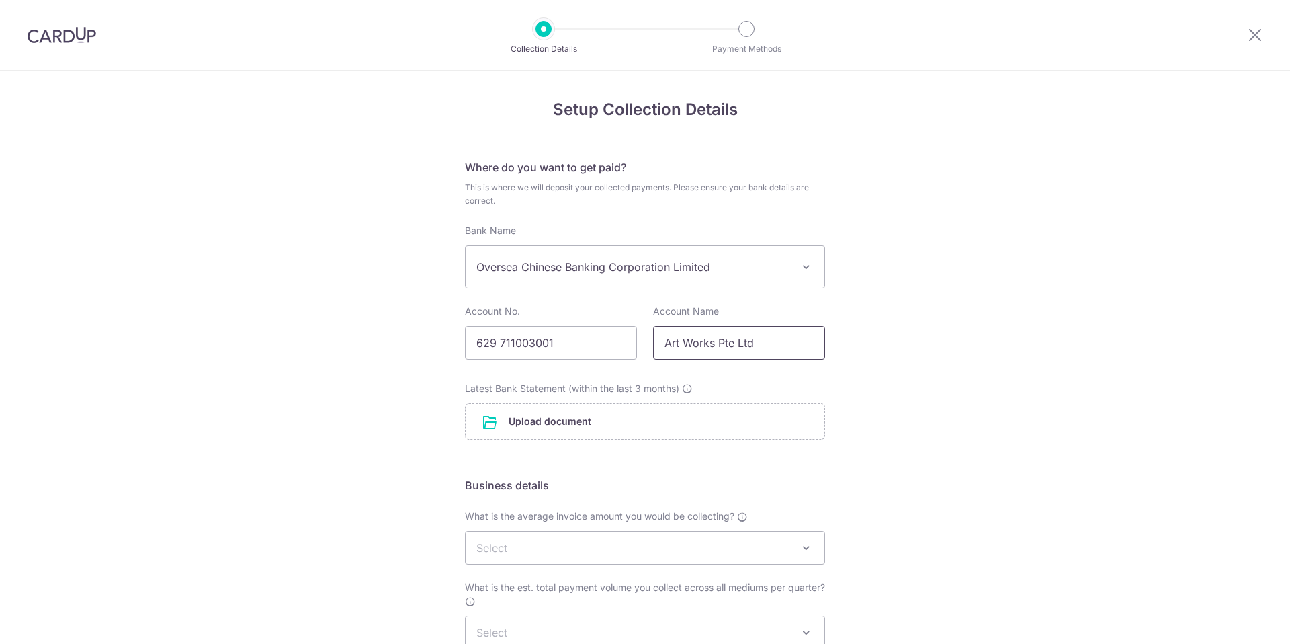
type input "Art Works Pte Ltd"
click at [1033, 386] on div "Setup Collection Details Where do you want to get paid? This is where we will d…" at bounding box center [645, 471] width 1290 height 800
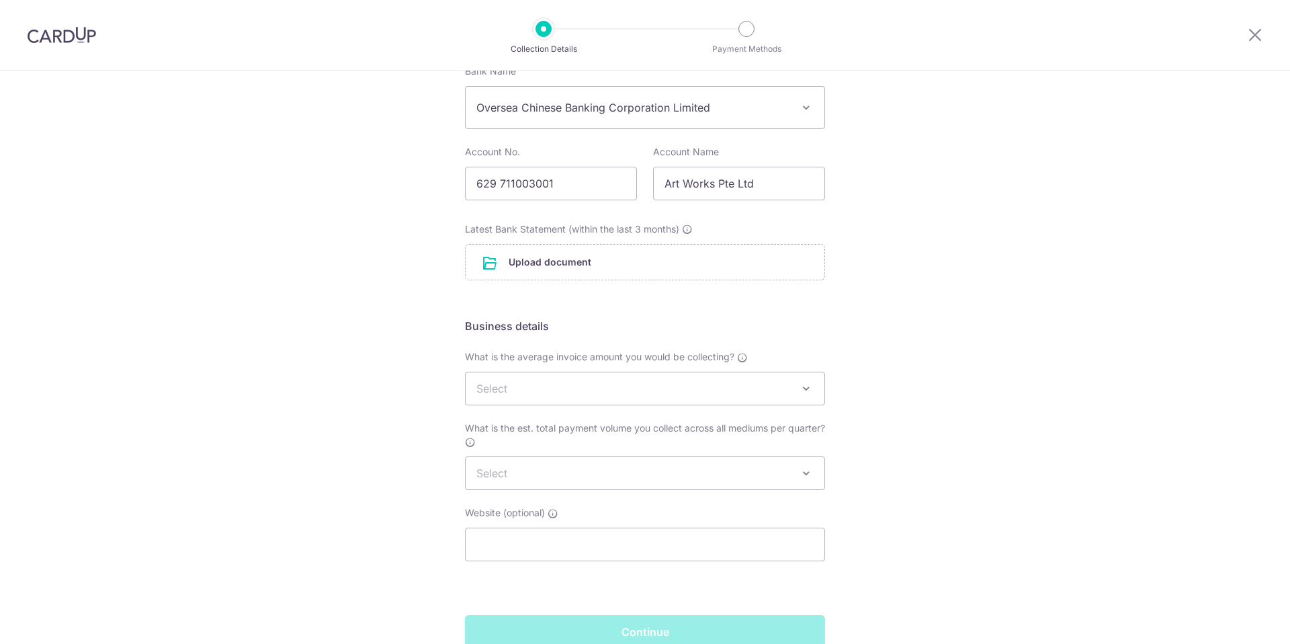
scroll to position [164, 0]
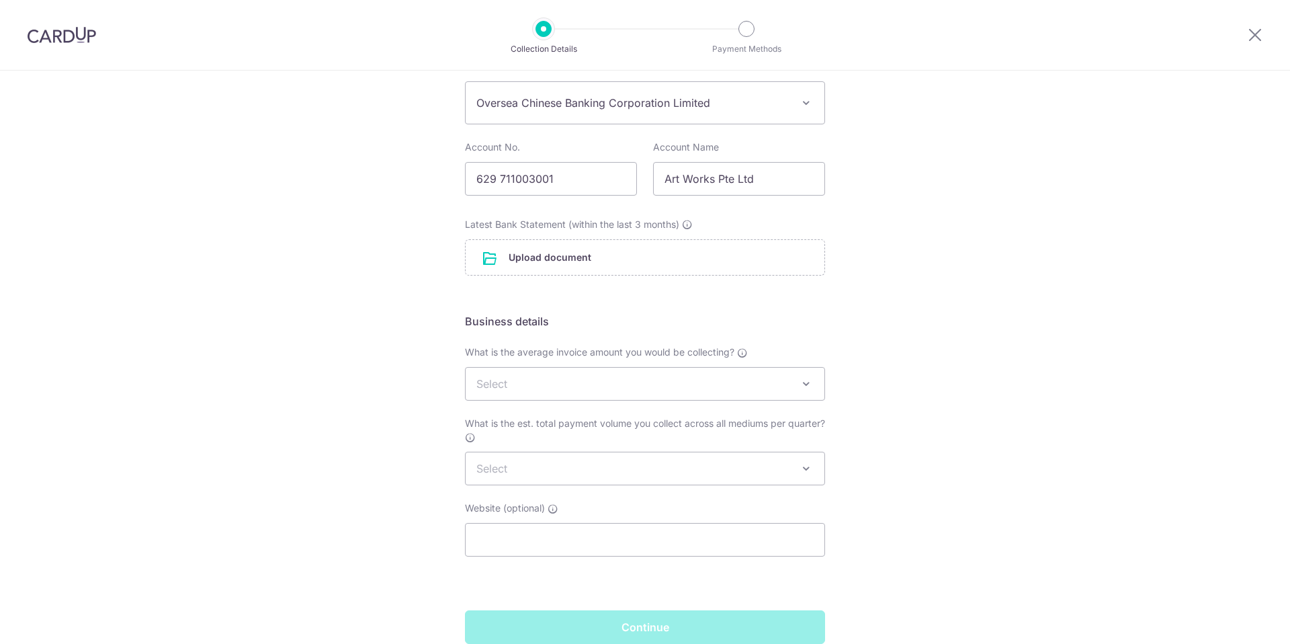
click at [554, 387] on span "Select" at bounding box center [645, 384] width 359 height 32
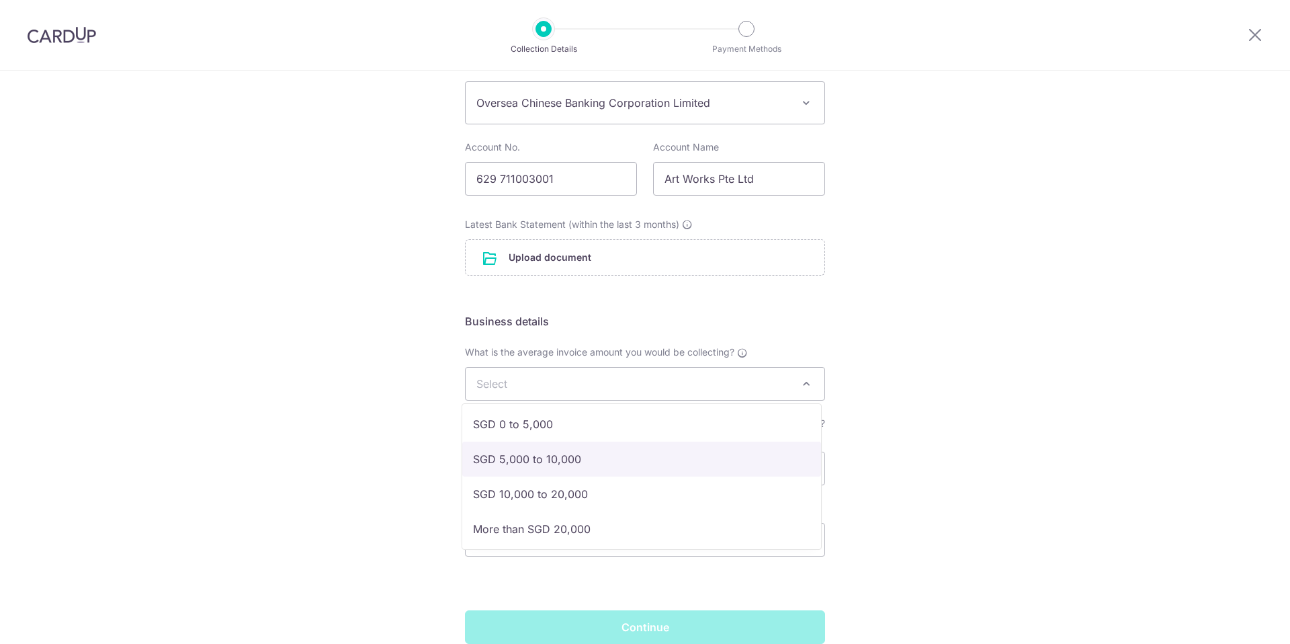
scroll to position [5, 0]
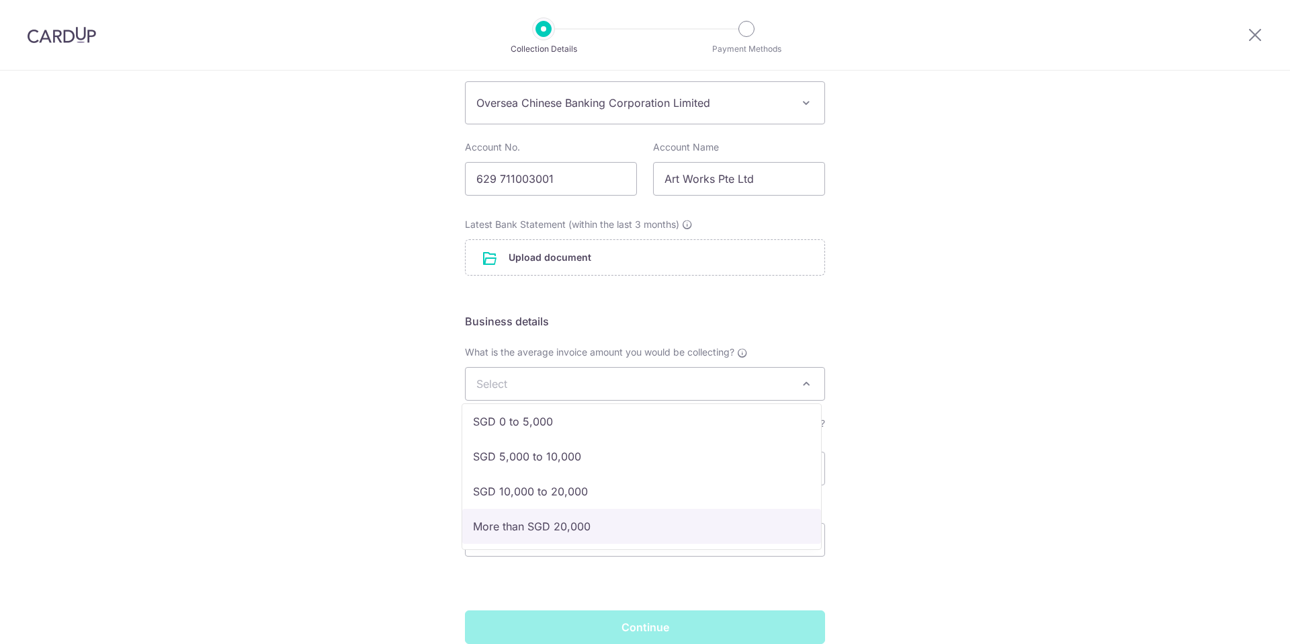
select select "More than SGD 20,000"
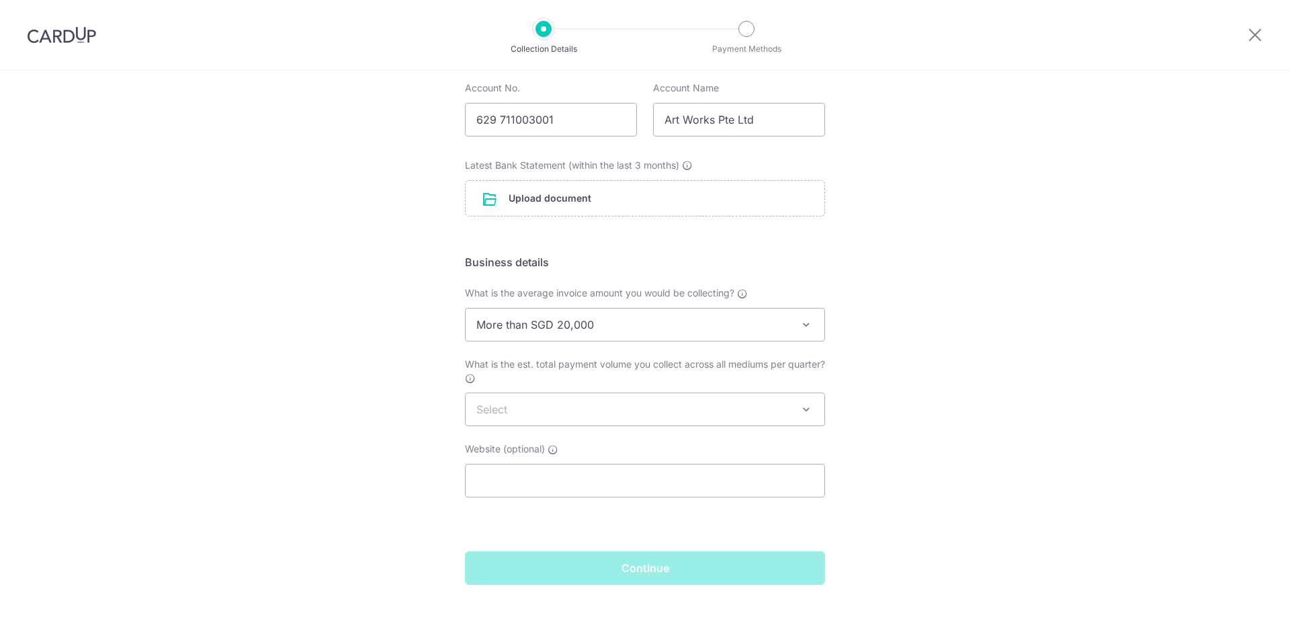
scroll to position [227, 0]
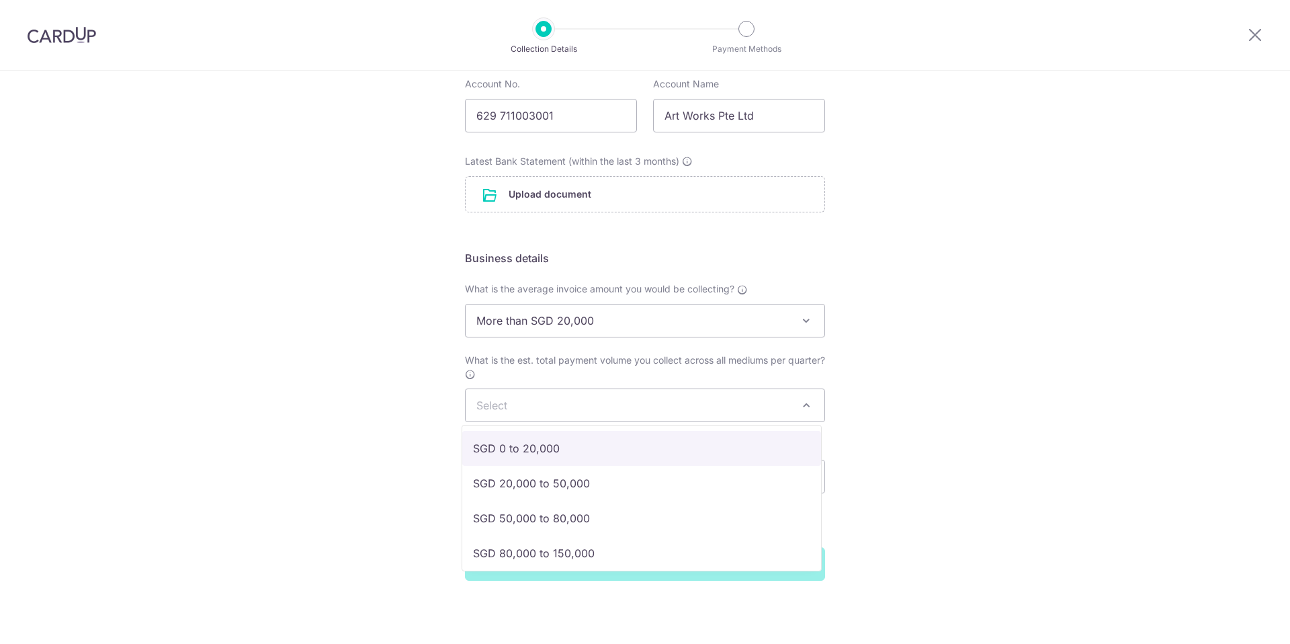
click at [695, 404] on span "Select" at bounding box center [645, 405] width 359 height 32
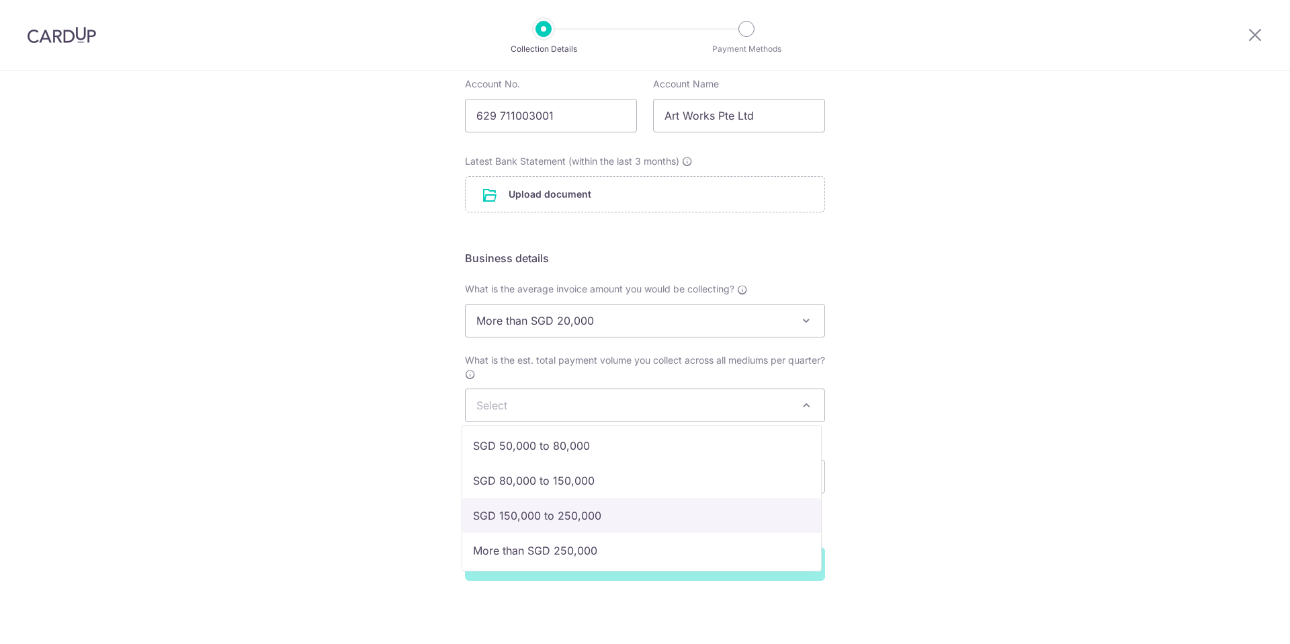
scroll to position [75, 0]
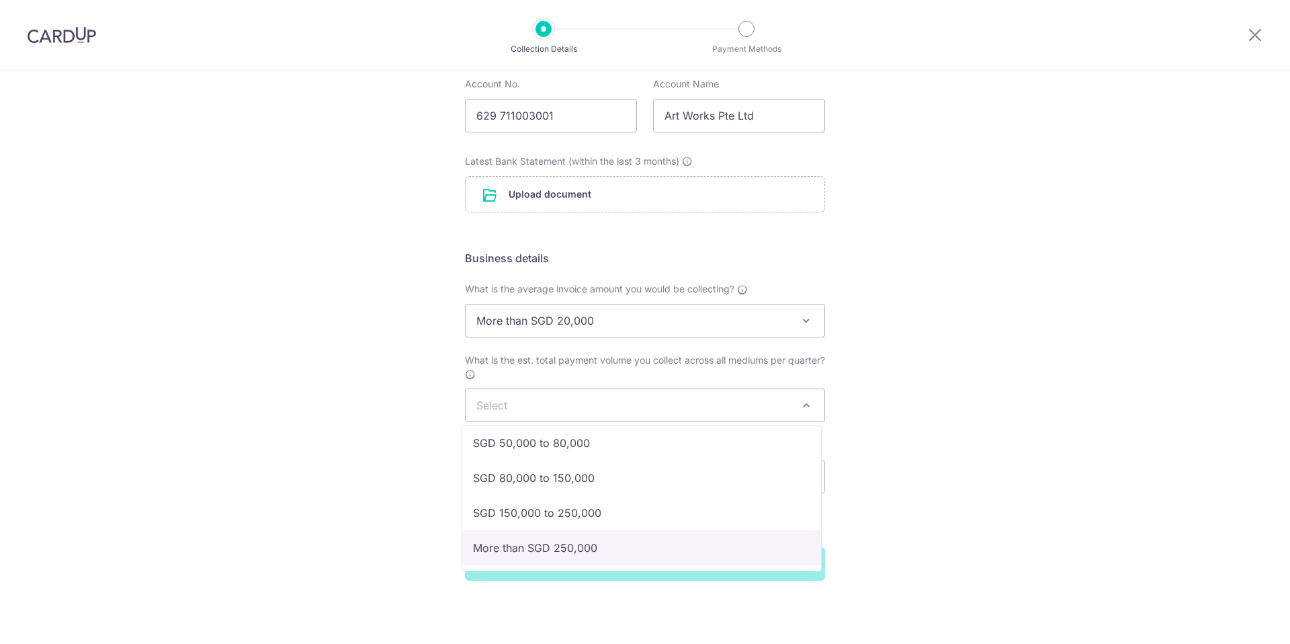
select select "More than SGD 250,000"
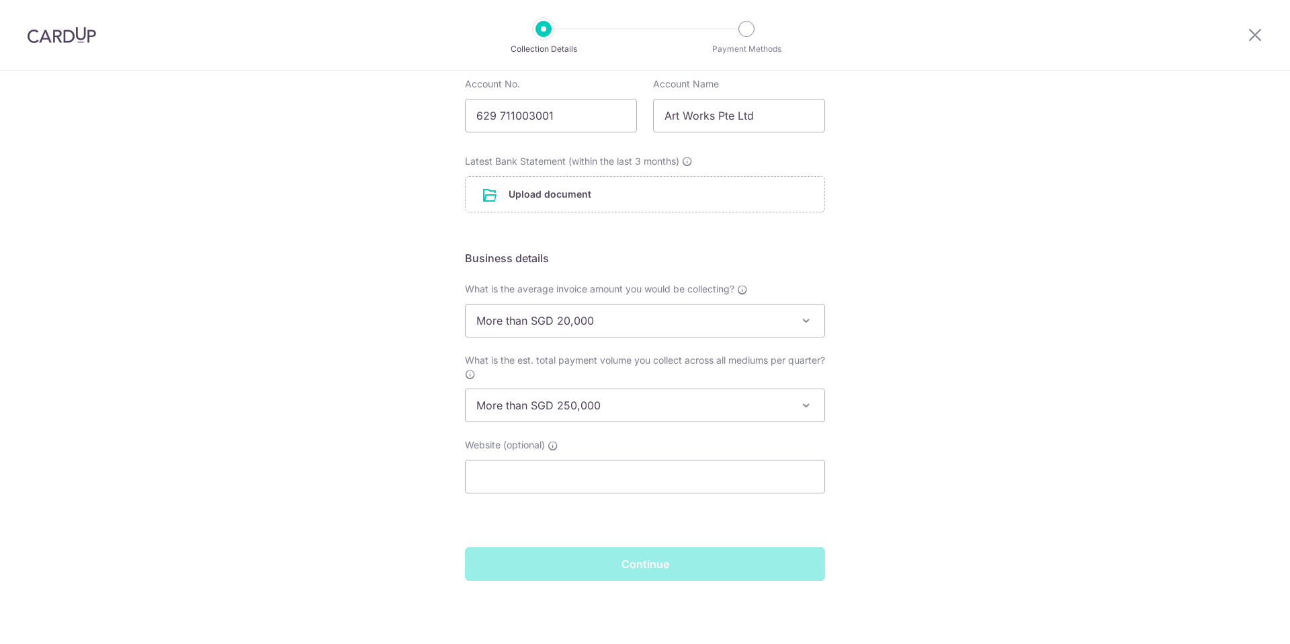
click at [961, 323] on div "Setup Collection Details Where do you want to get paid? This is where we will d…" at bounding box center [645, 243] width 1290 height 800
click at [522, 197] on input "file" at bounding box center [645, 194] width 359 height 35
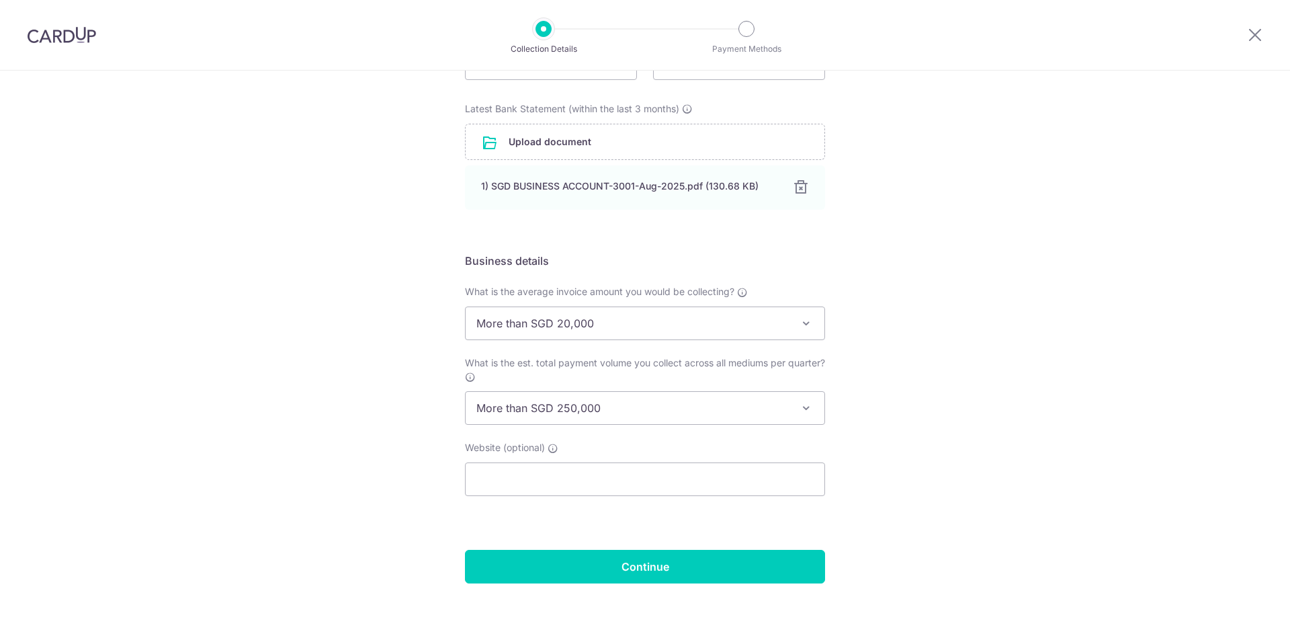
scroll to position [282, 0]
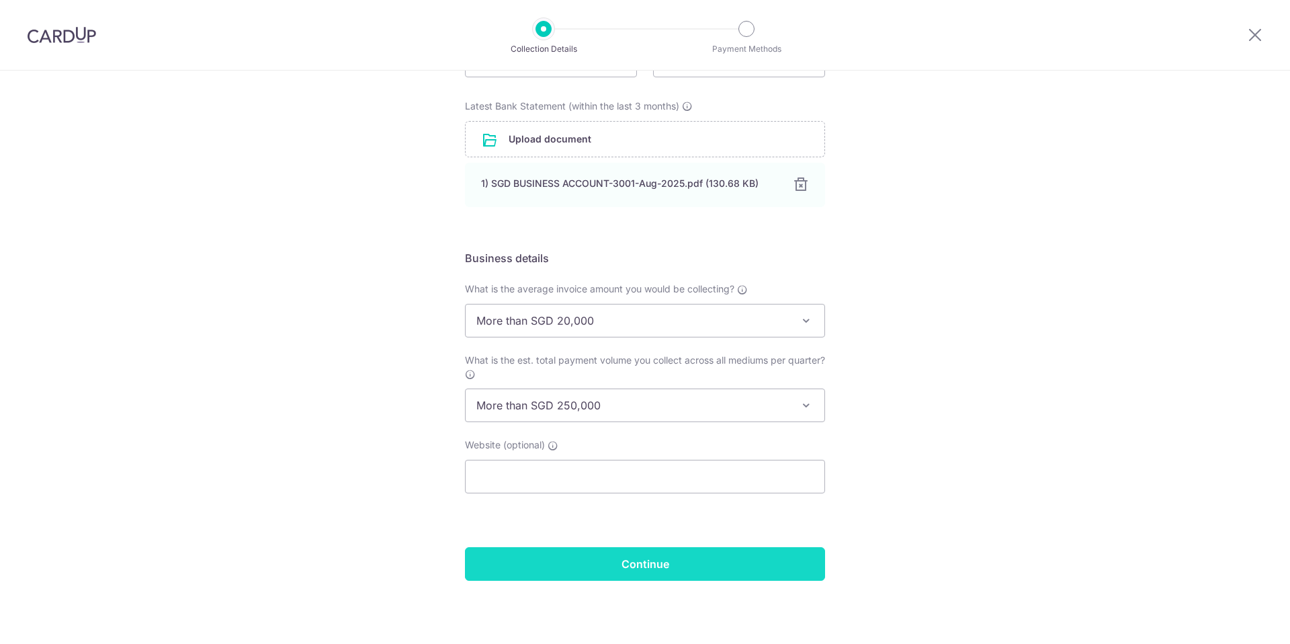
click at [610, 568] on input "Continue" at bounding box center [645, 564] width 360 height 34
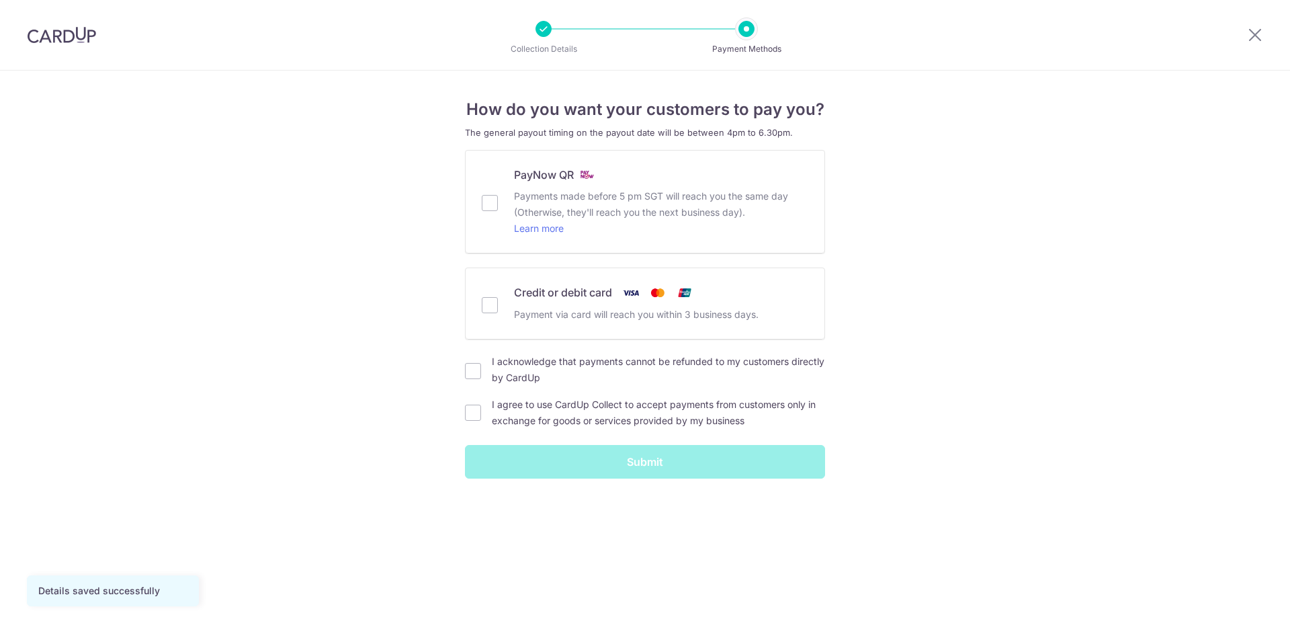
drag, startPoint x: 485, startPoint y: 202, endPoint x: 484, endPoint y: 241, distance: 38.3
click at [485, 202] on input "PayNow QR Payments made before 5 pm SGT will reach you the same day (Otherwise,…" at bounding box center [490, 203] width 16 height 16
checkbox input "true"
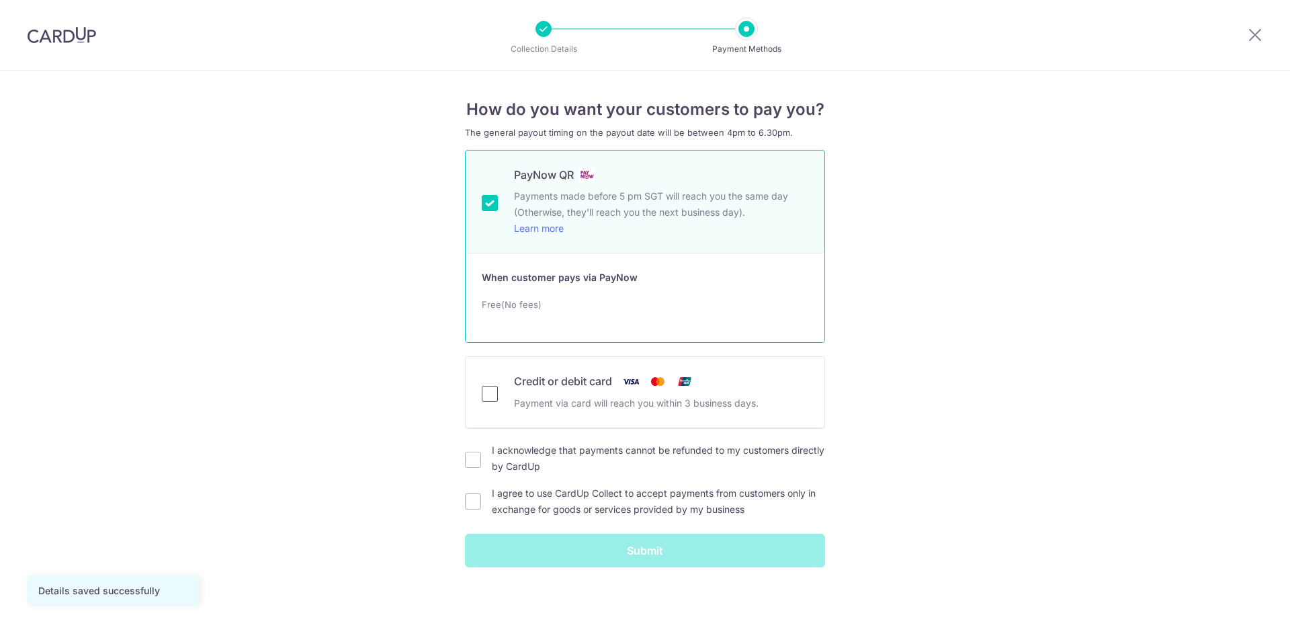
click at [490, 396] on input "Credit or debit card Payment via card will reach you within 3 business days." at bounding box center [490, 394] width 16 height 16
checkbox input "true"
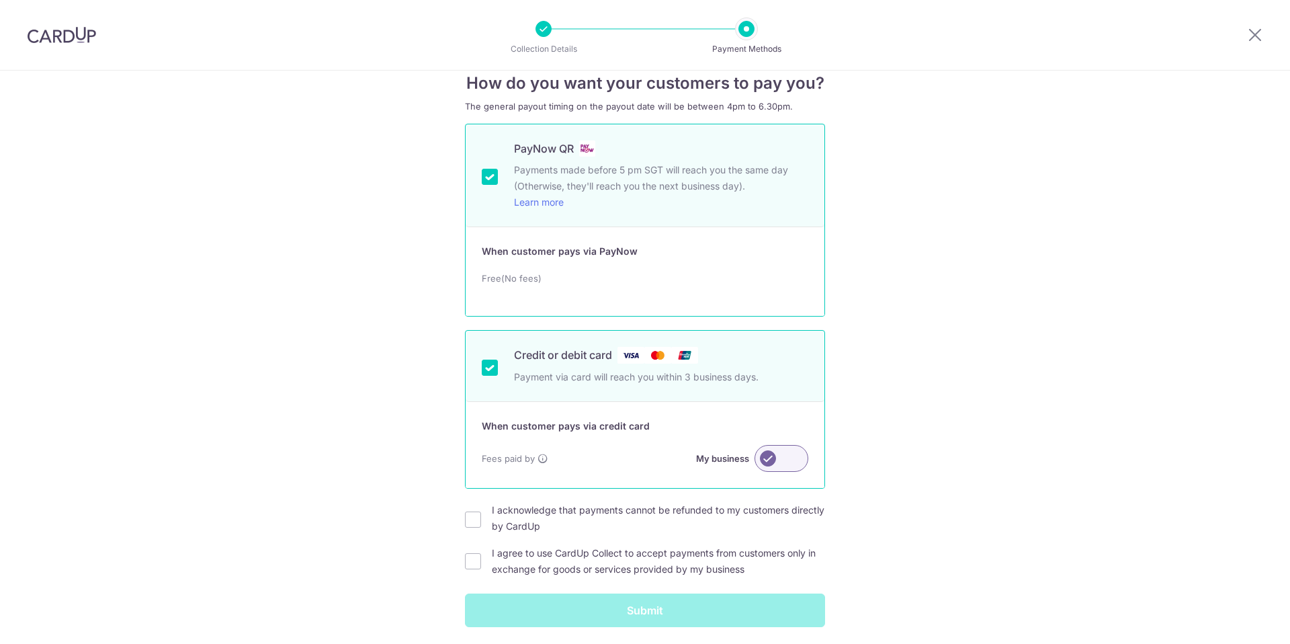
scroll to position [73, 0]
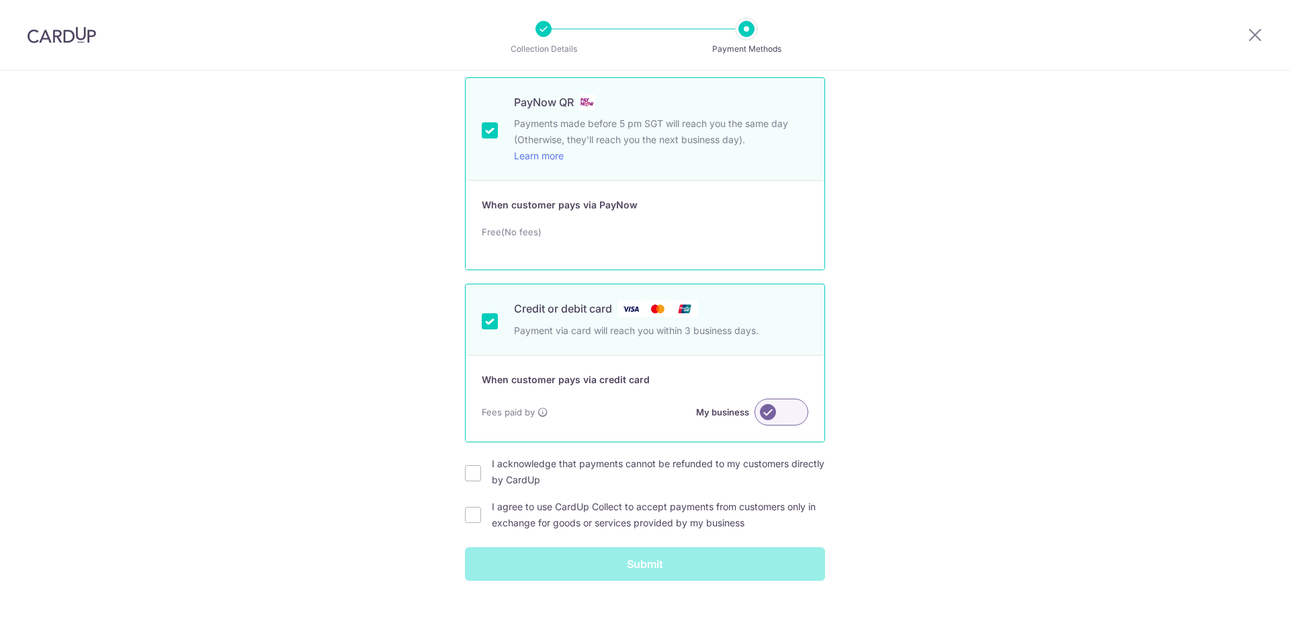
click at [781, 411] on label at bounding box center [781, 411] width 54 height 27
click at [0, 0] on input "My business" at bounding box center [0, 0] width 0 height 0
click at [467, 471] on input "I acknowledge that payments cannot be refunded to my customers directly by Card…" at bounding box center [473, 473] width 16 height 16
checkbox input "true"
click at [472, 515] on input "I agree to use CardUp Collect to accept payments from customers only in exchang…" at bounding box center [473, 515] width 16 height 16
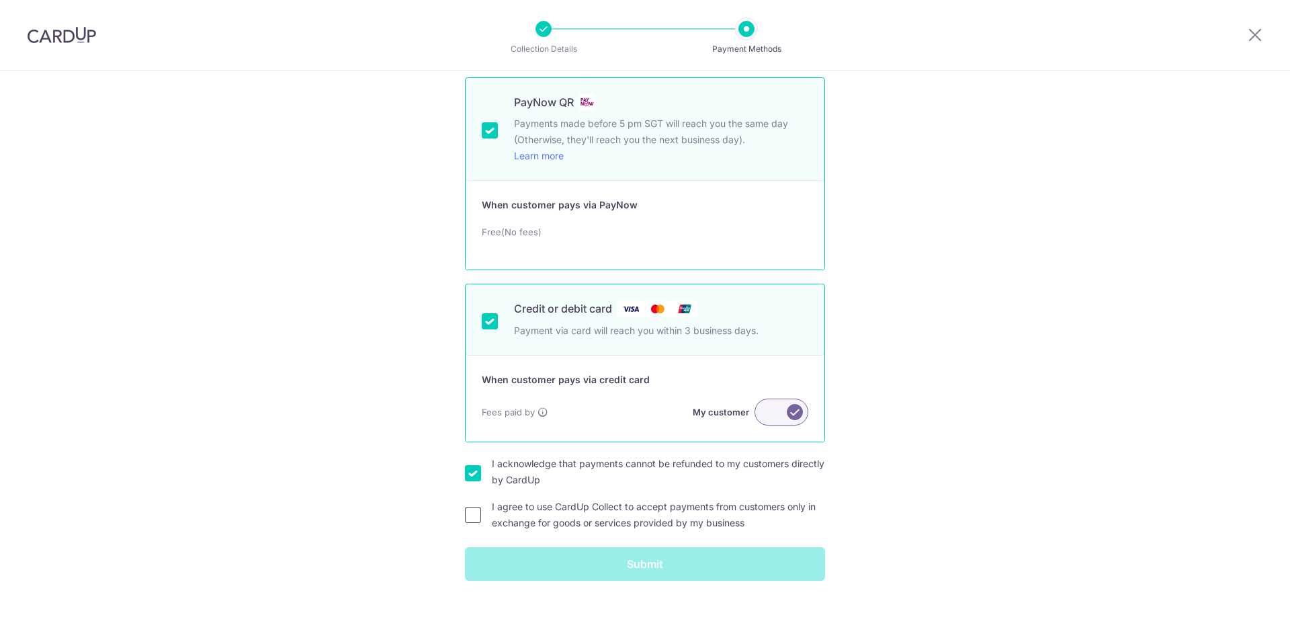
checkbox input "true"
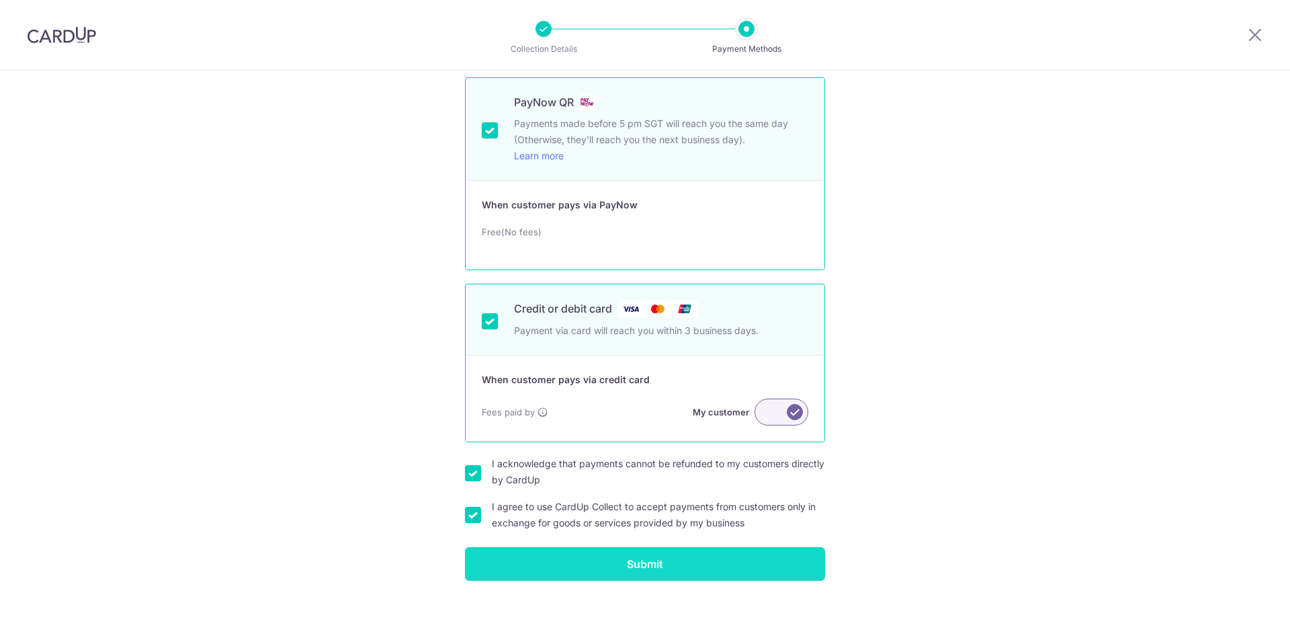
click at [632, 567] on input "Submit" at bounding box center [645, 564] width 360 height 34
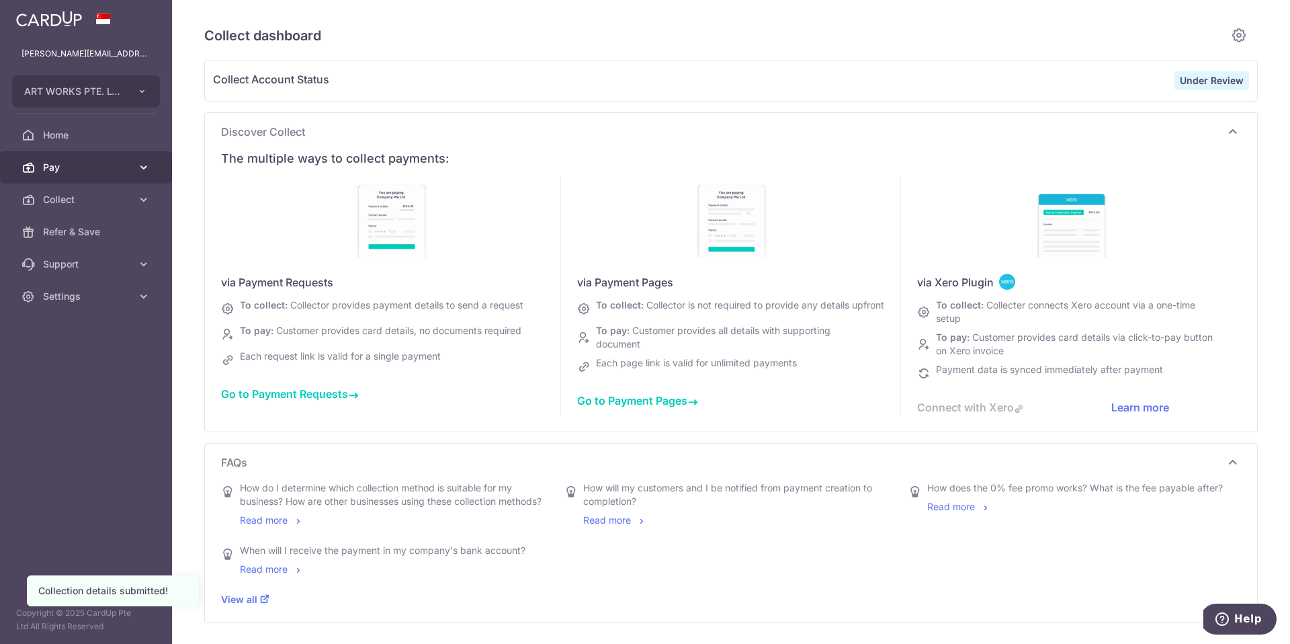
click at [141, 166] on icon at bounding box center [143, 167] width 13 height 13
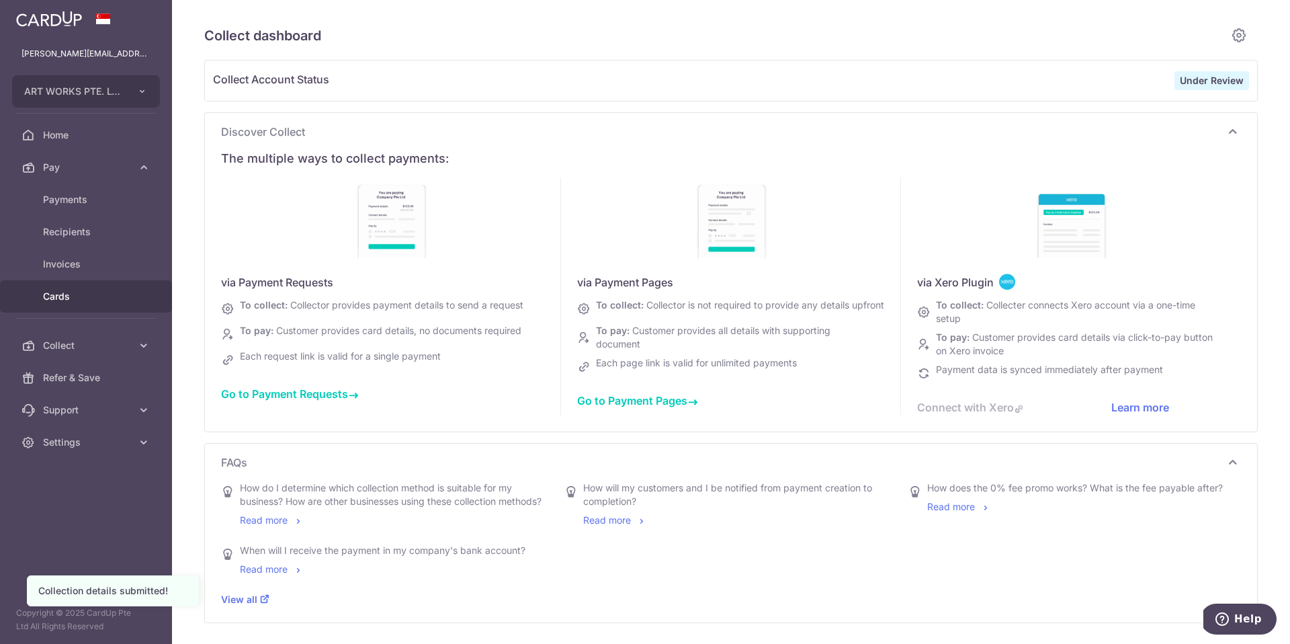
click at [60, 293] on span "Cards" at bounding box center [87, 296] width 89 height 13
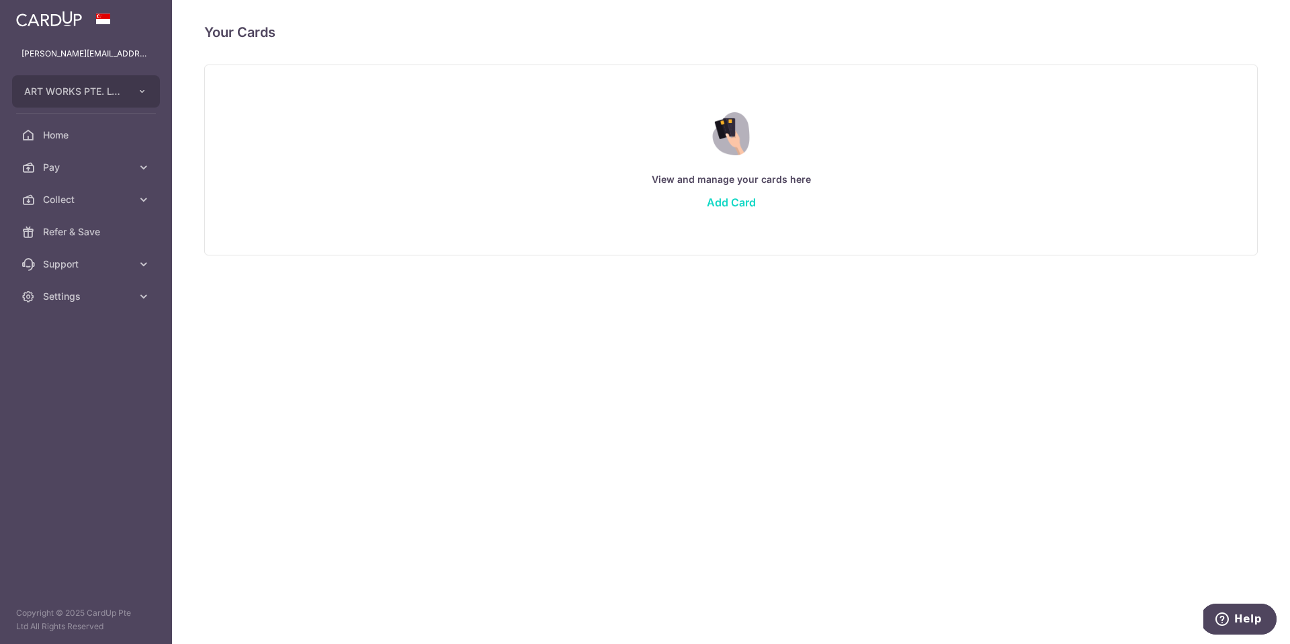
click at [742, 203] on link "Add Card" at bounding box center [731, 202] width 49 height 13
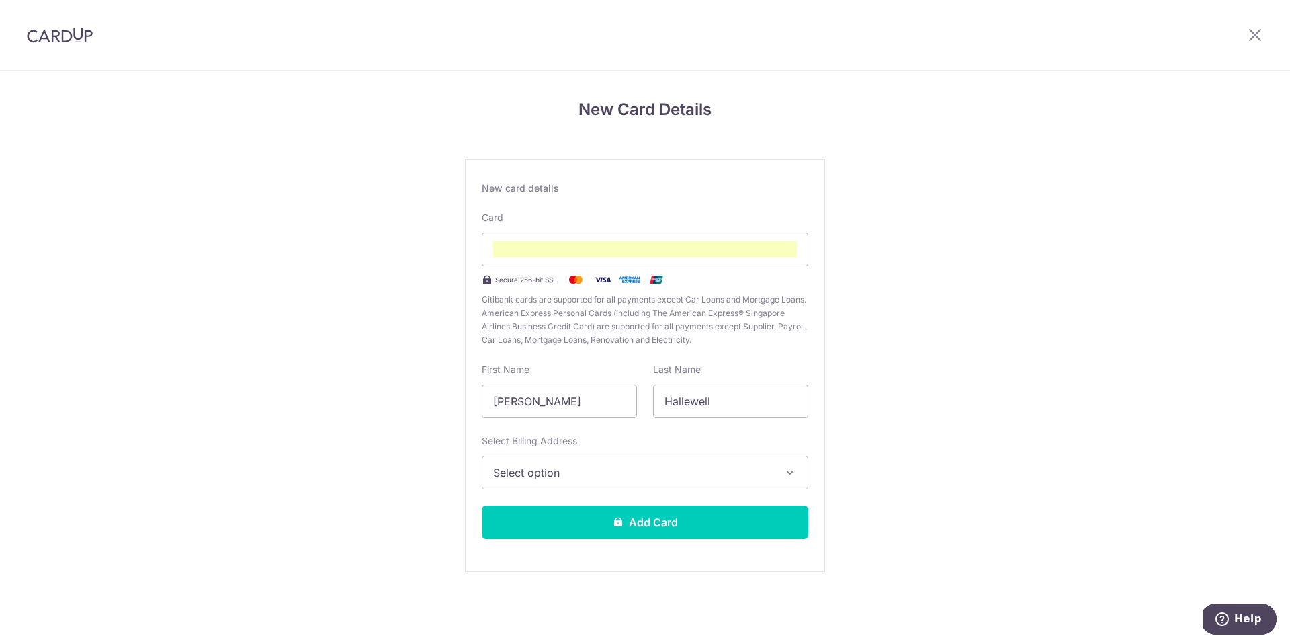
click at [683, 463] on button "Select option" at bounding box center [645, 473] width 327 height 34
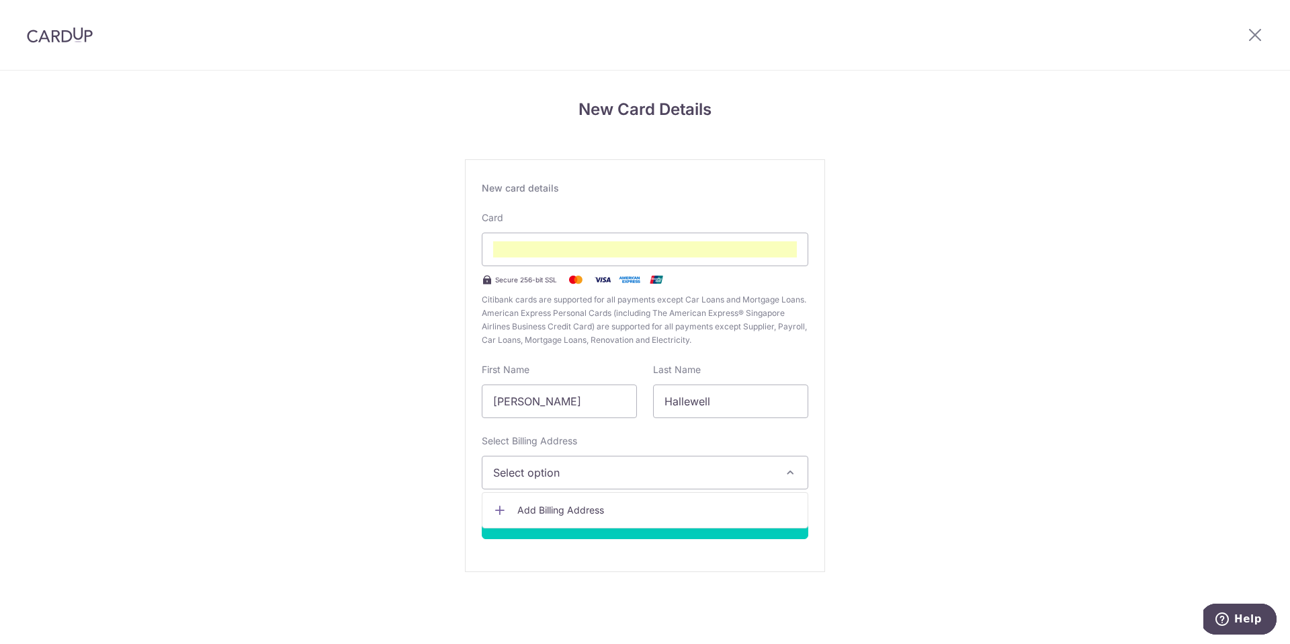
click at [548, 509] on span "Add Billing Address" at bounding box center [656, 509] width 279 height 13
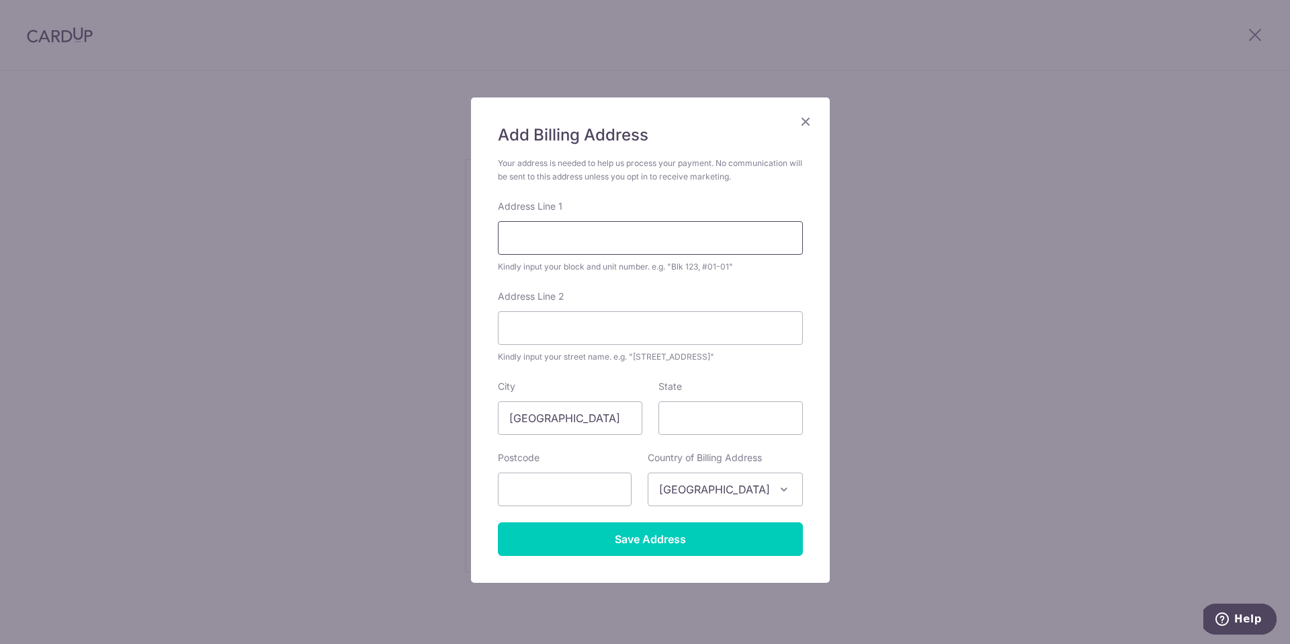
click at [551, 241] on input "Address Line 1" at bounding box center [650, 238] width 305 height 34
type input "24-04 Samsung Hub"
type input "3 Church St"
type input "049483"
click at [634, 376] on form "Your address is needed to help us process your payment. No communication will b…" at bounding box center [650, 356] width 305 height 399
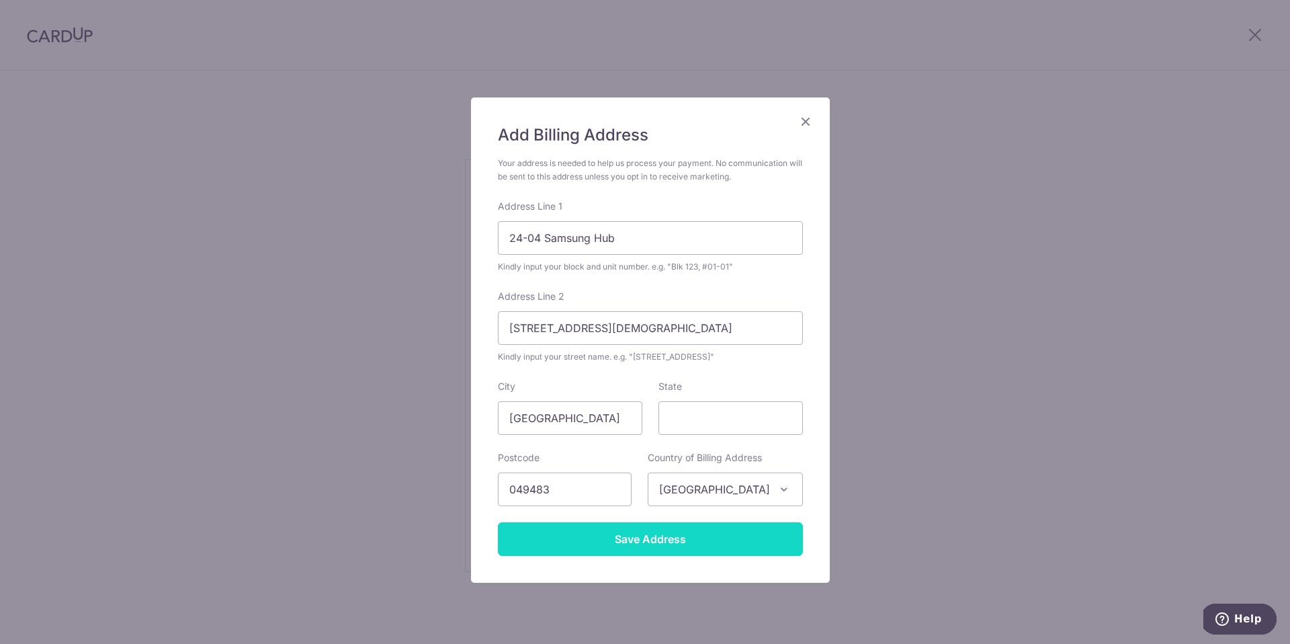
click at [656, 541] on input "Save Address" at bounding box center [650, 539] width 305 height 34
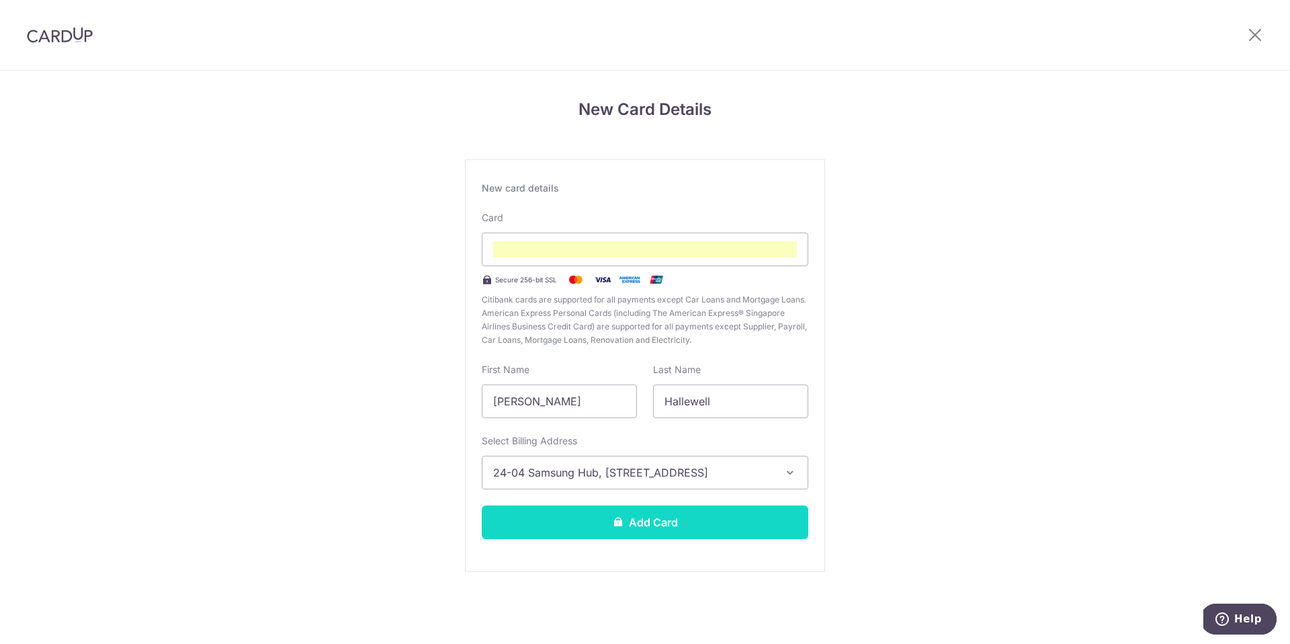
click at [646, 523] on button "Add Card" at bounding box center [645, 522] width 327 height 34
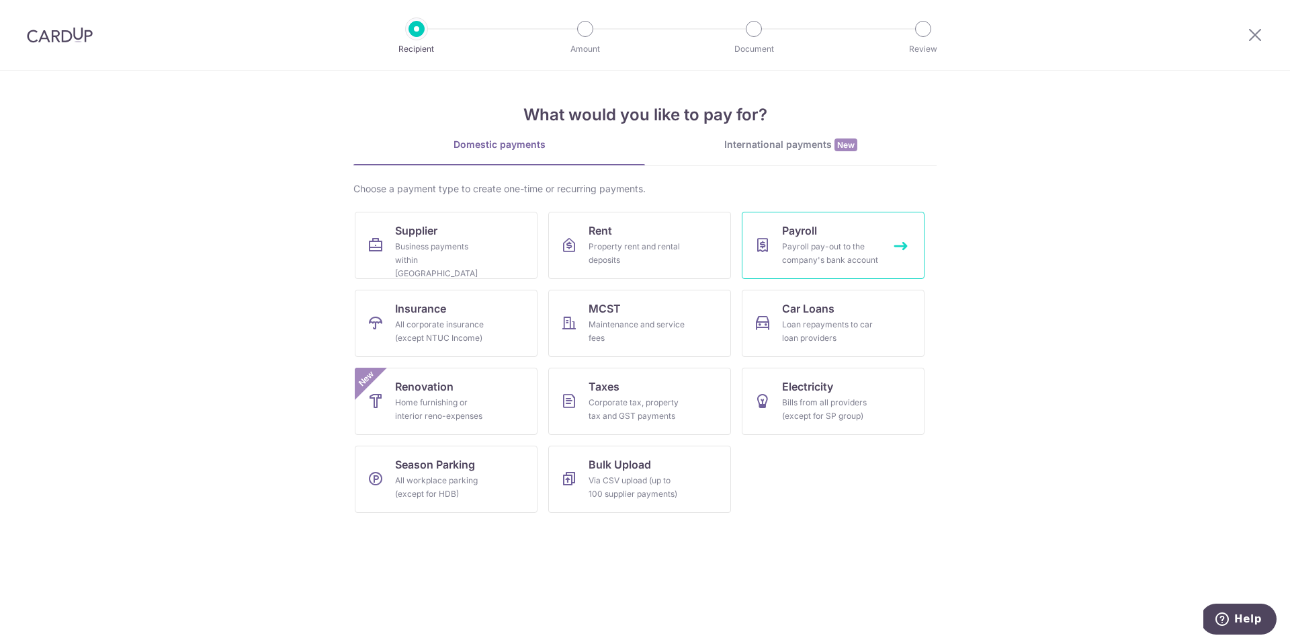
click at [822, 244] on div "Payroll pay-out to the company's bank account" at bounding box center [830, 253] width 97 height 27
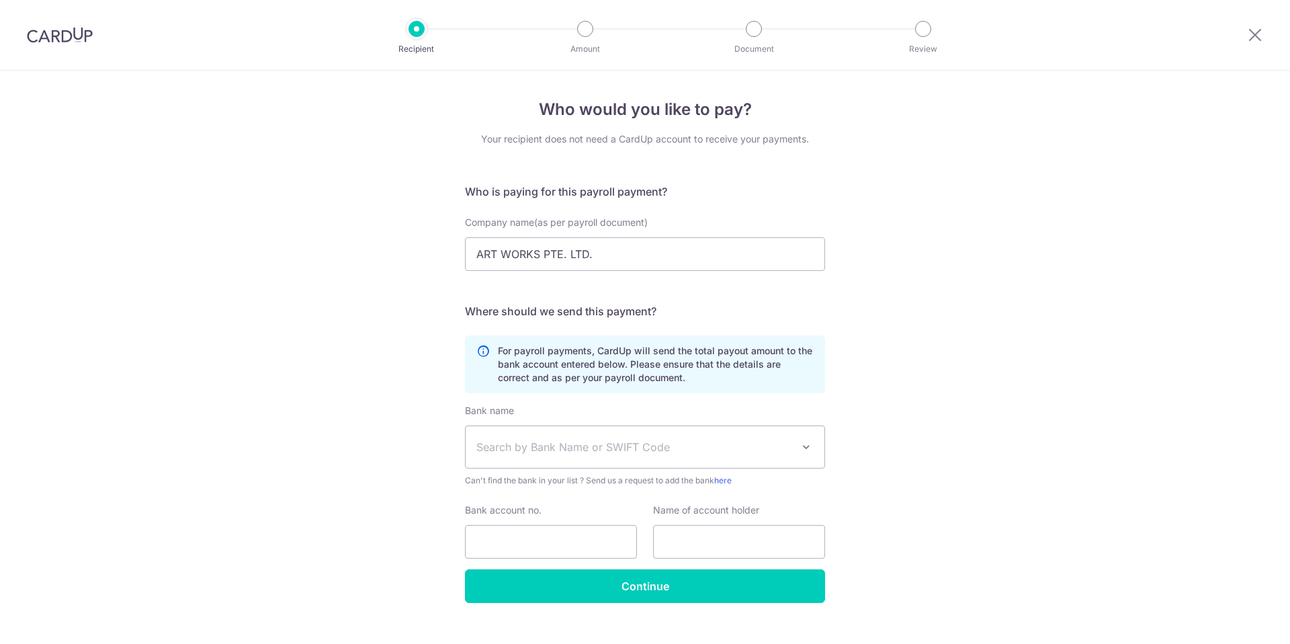
scroll to position [22, 0]
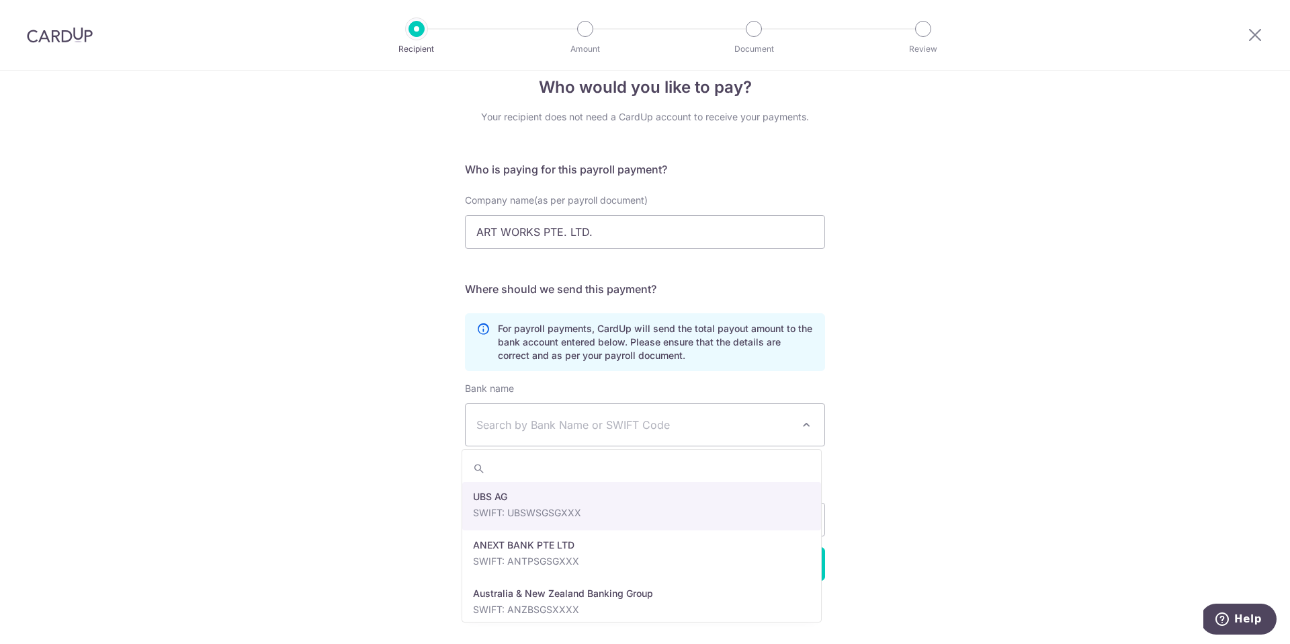
click at [761, 424] on span "Search by Bank Name or SWIFT Code" at bounding box center [634, 425] width 316 height 16
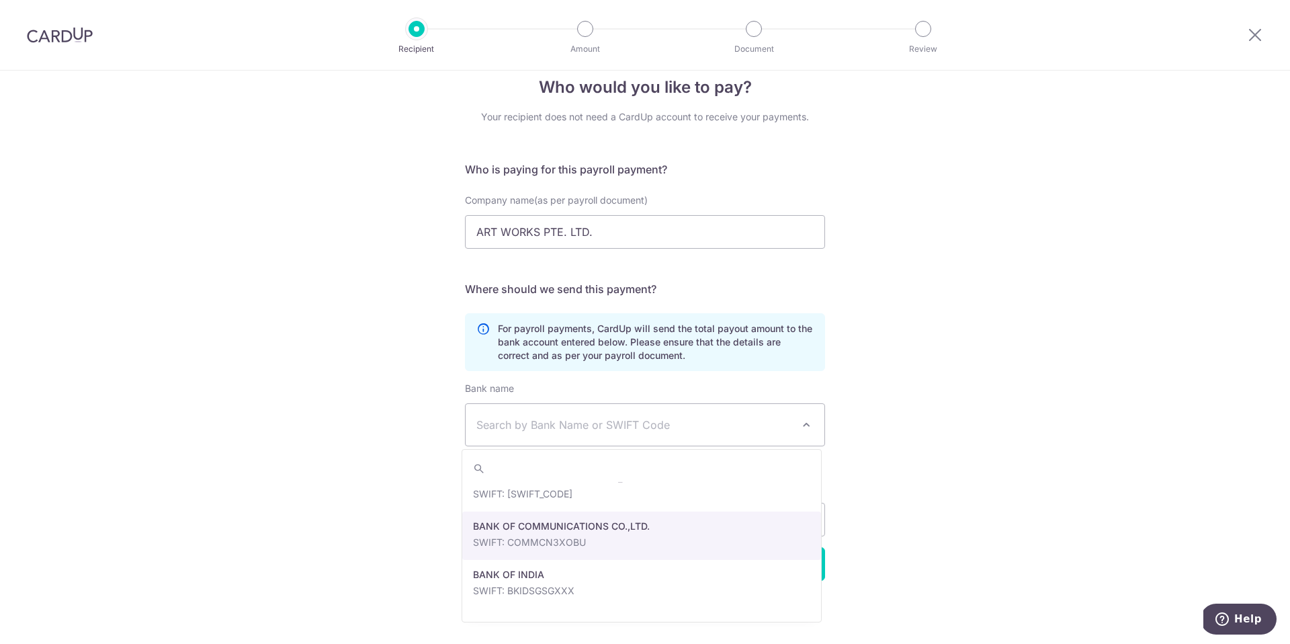
scroll to position [310, 0]
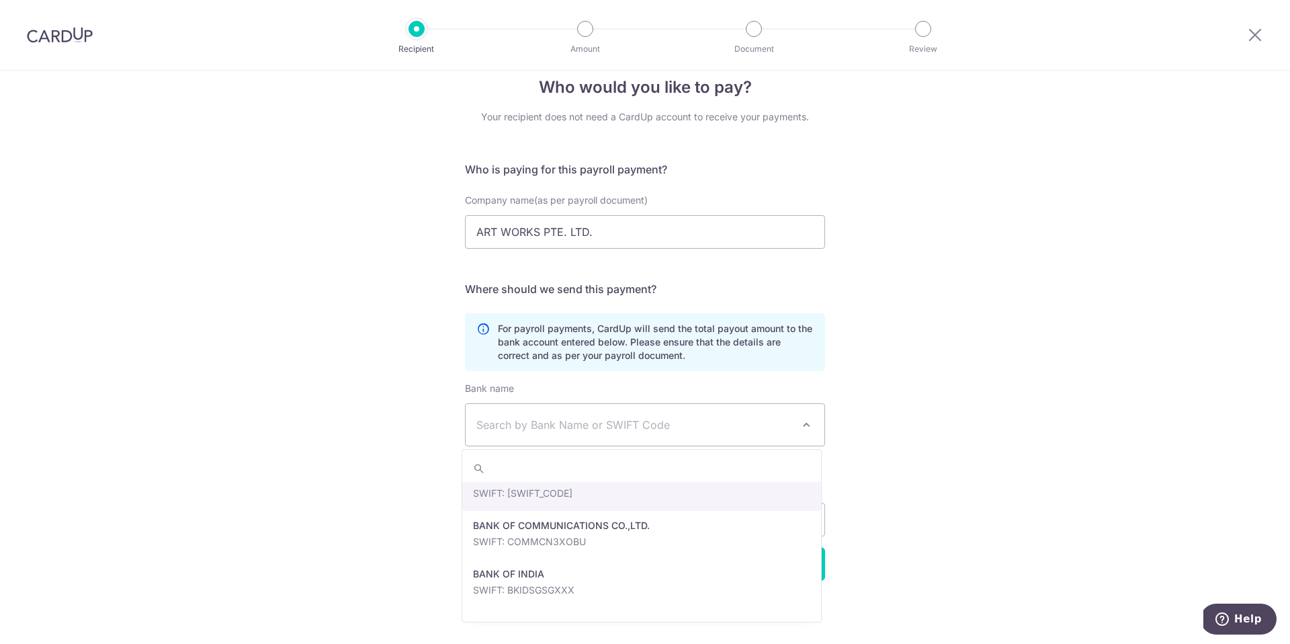
click at [941, 402] on div "Who would you like to pay? Your recipient does not need a CardUp account to rec…" at bounding box center [645, 345] width 1290 height 595
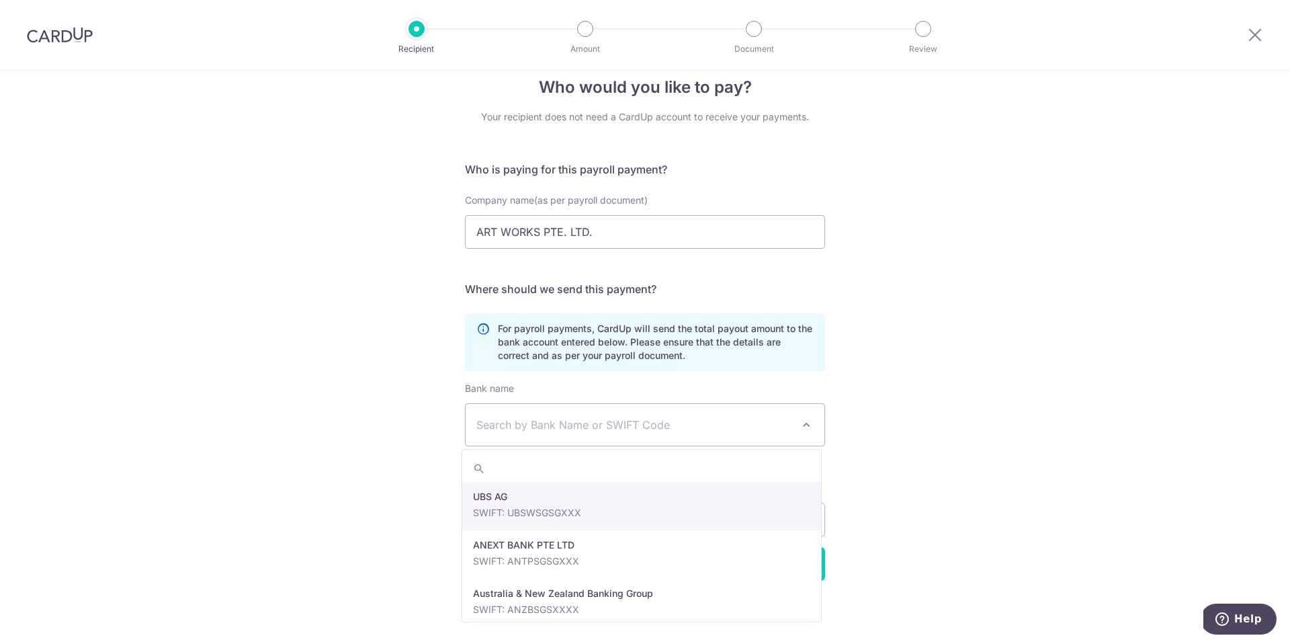
click at [562, 421] on span "Search by Bank Name or SWIFT Code" at bounding box center [634, 425] width 316 height 16
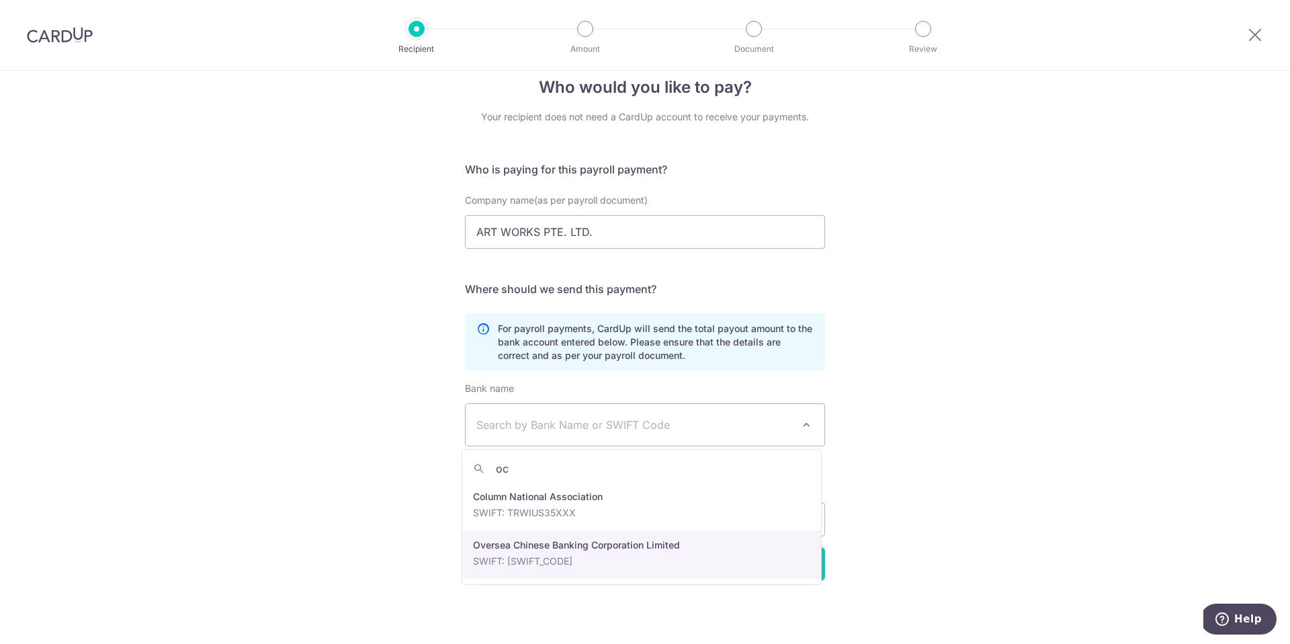
type input "oc"
select select "12"
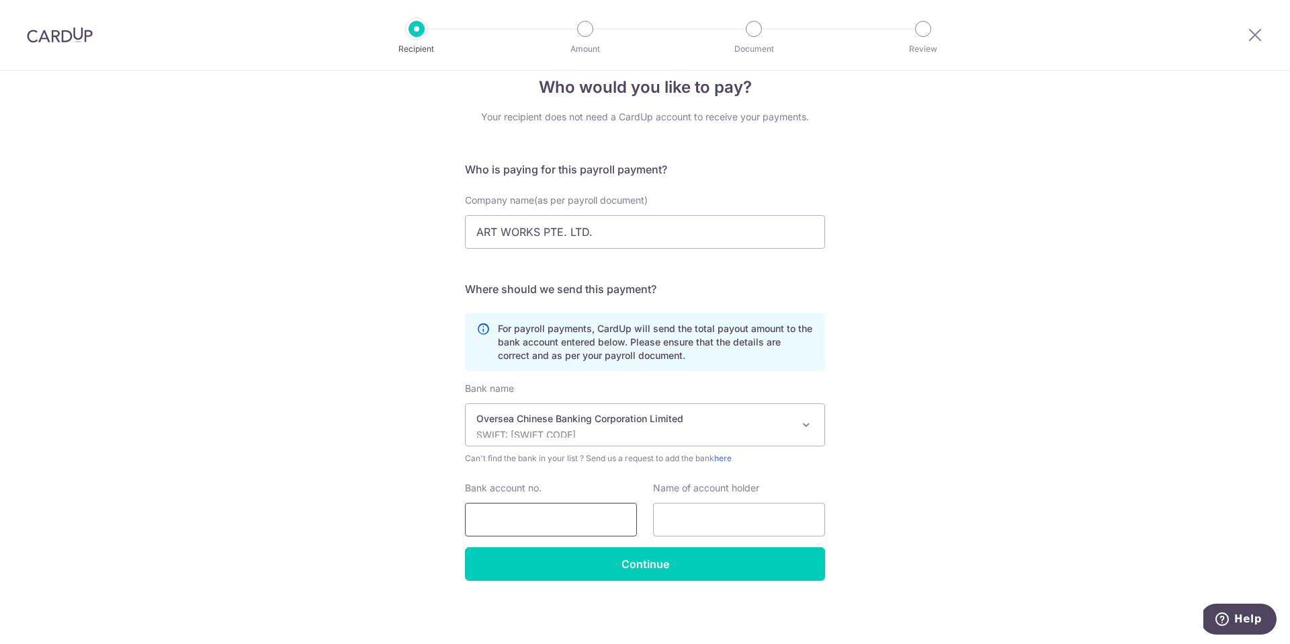
click at [503, 527] on input "Bank account no." at bounding box center [551, 520] width 172 height 34
paste input "629 711003001"
click at [496, 519] on input "629 711003001" at bounding box center [551, 520] width 172 height 34
type input "629711003001"
click at [693, 524] on input "text" at bounding box center [739, 520] width 172 height 34
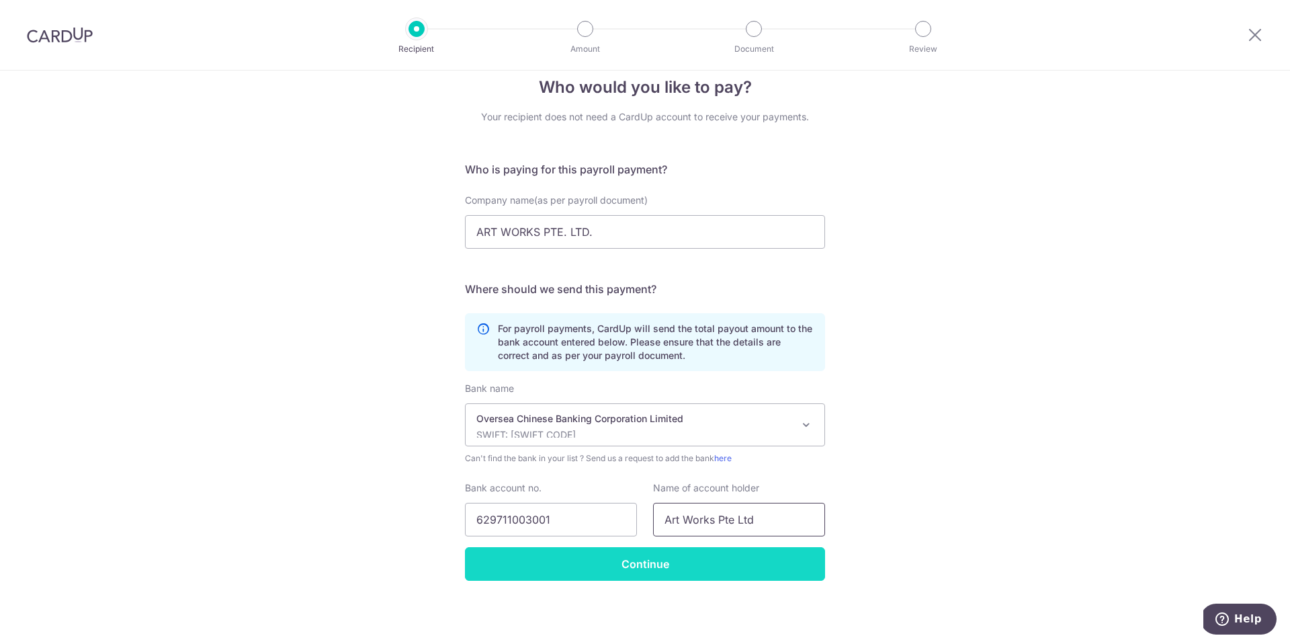
type input "Art Works Pte Ltd"
click at [613, 563] on input "Continue" at bounding box center [645, 564] width 360 height 34
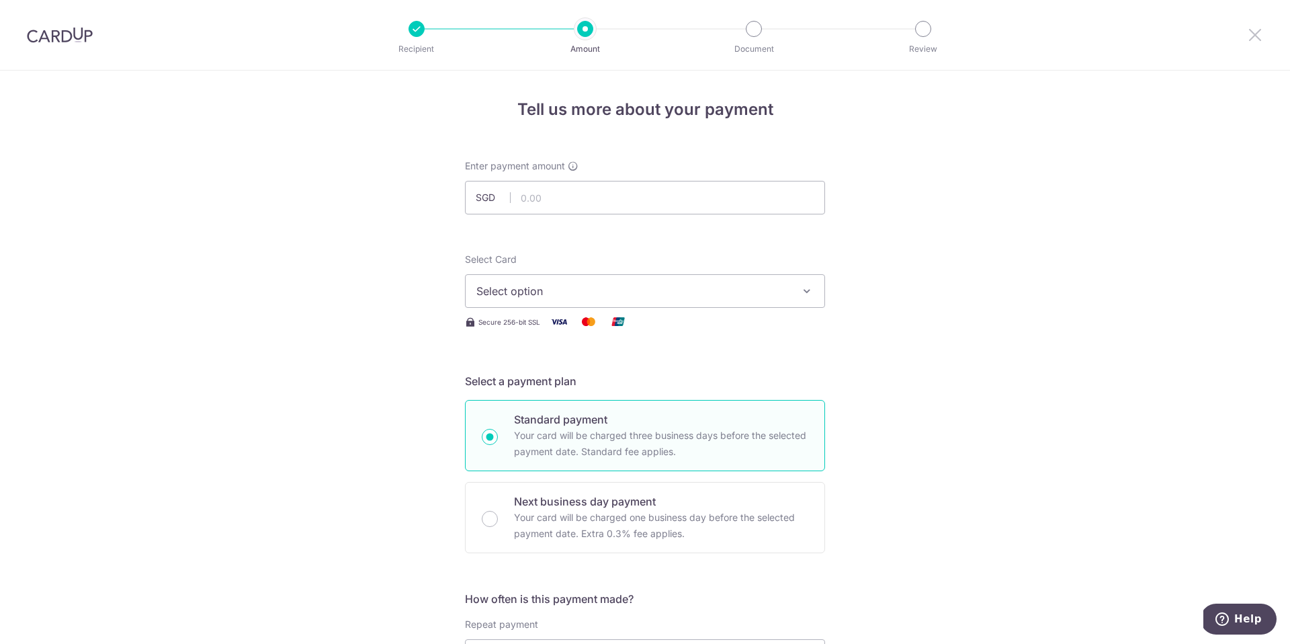
click at [1253, 34] on icon at bounding box center [1255, 34] width 16 height 17
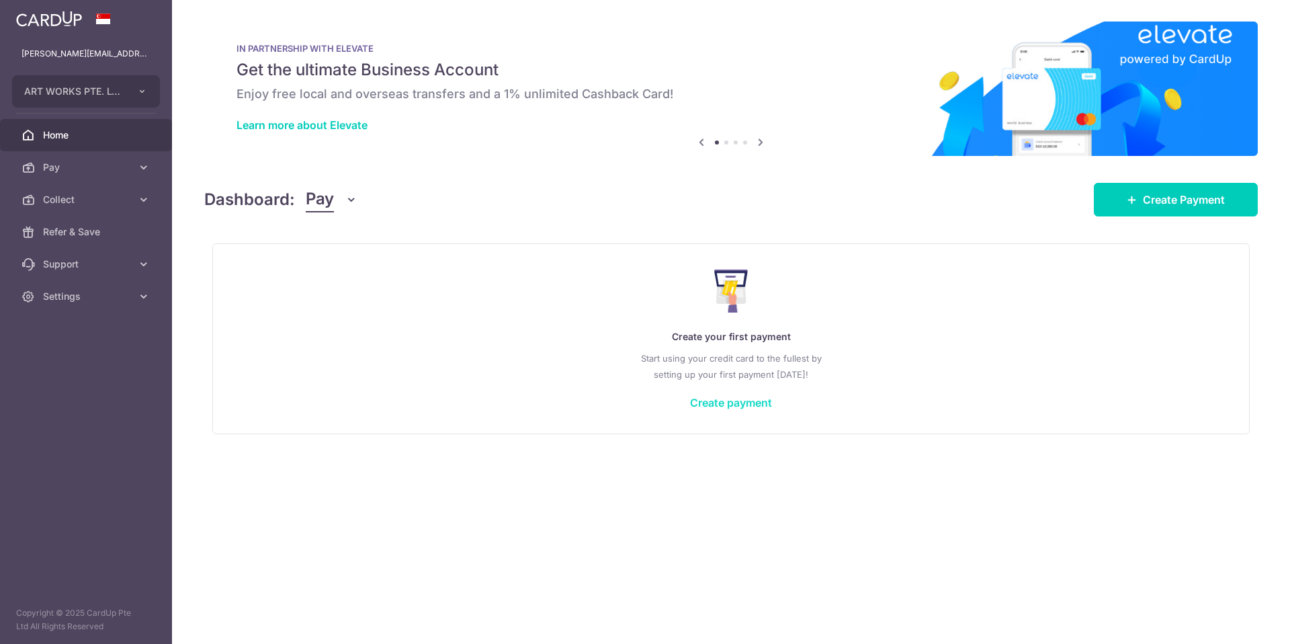
click at [714, 402] on link "Create payment" at bounding box center [731, 402] width 82 height 13
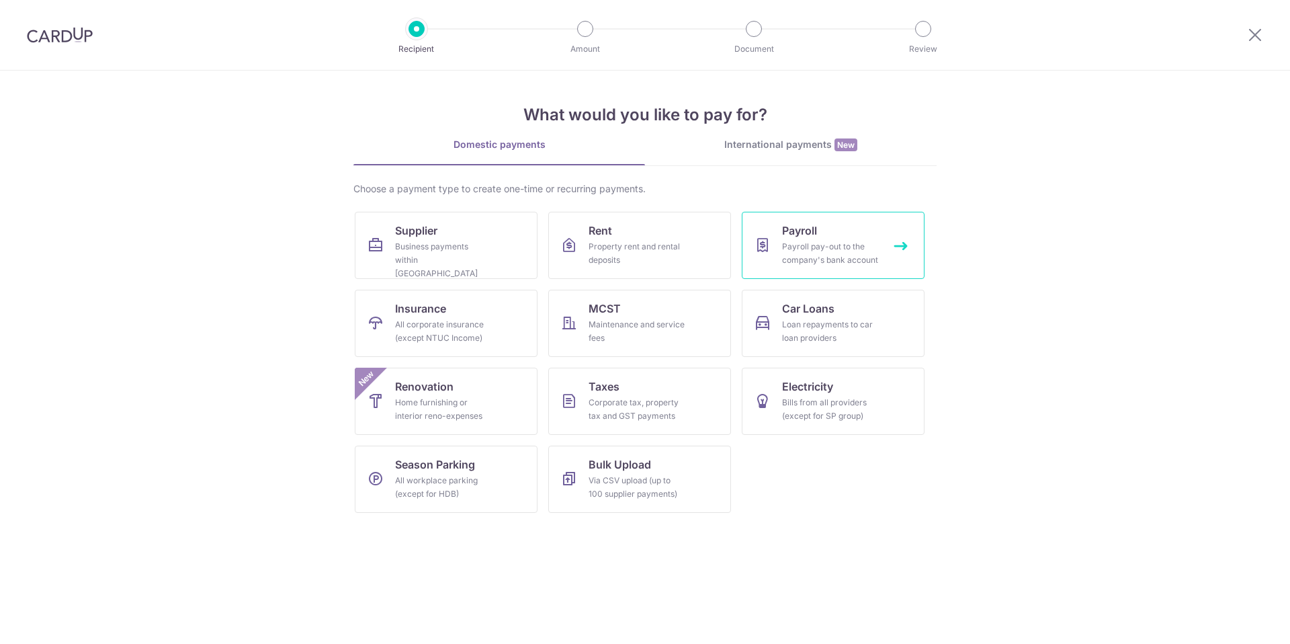
click at [834, 251] on div "Payroll pay-out to the company's bank account" at bounding box center [830, 253] width 97 height 27
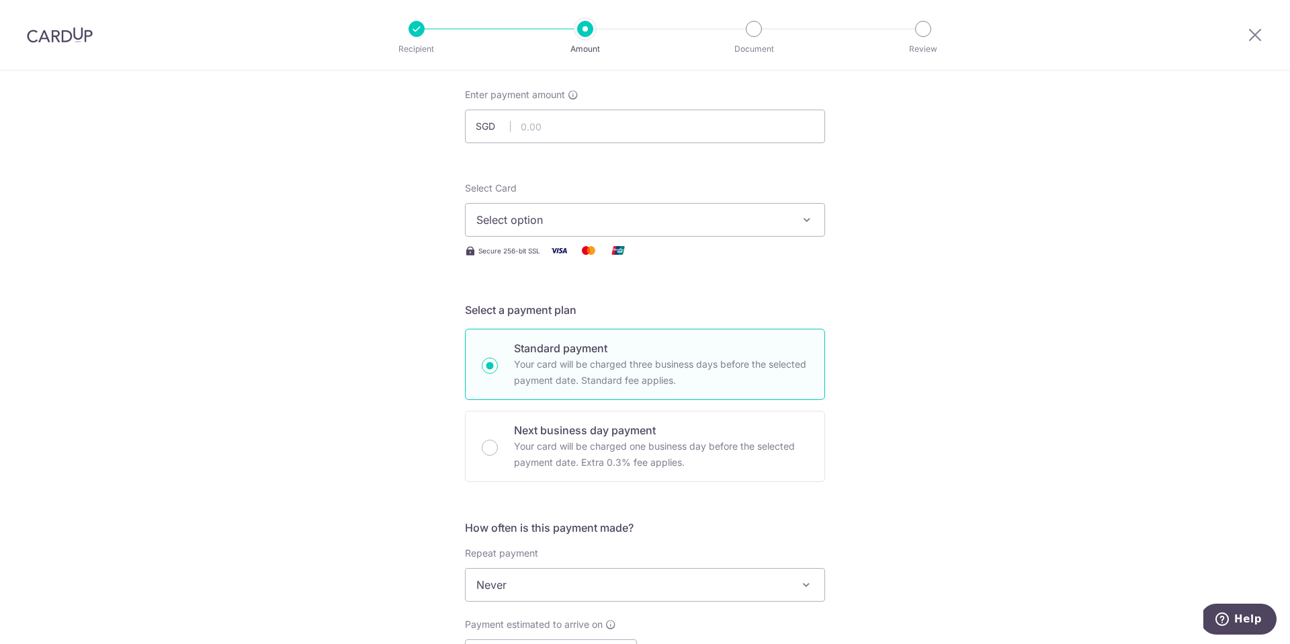
scroll to position [81, 0]
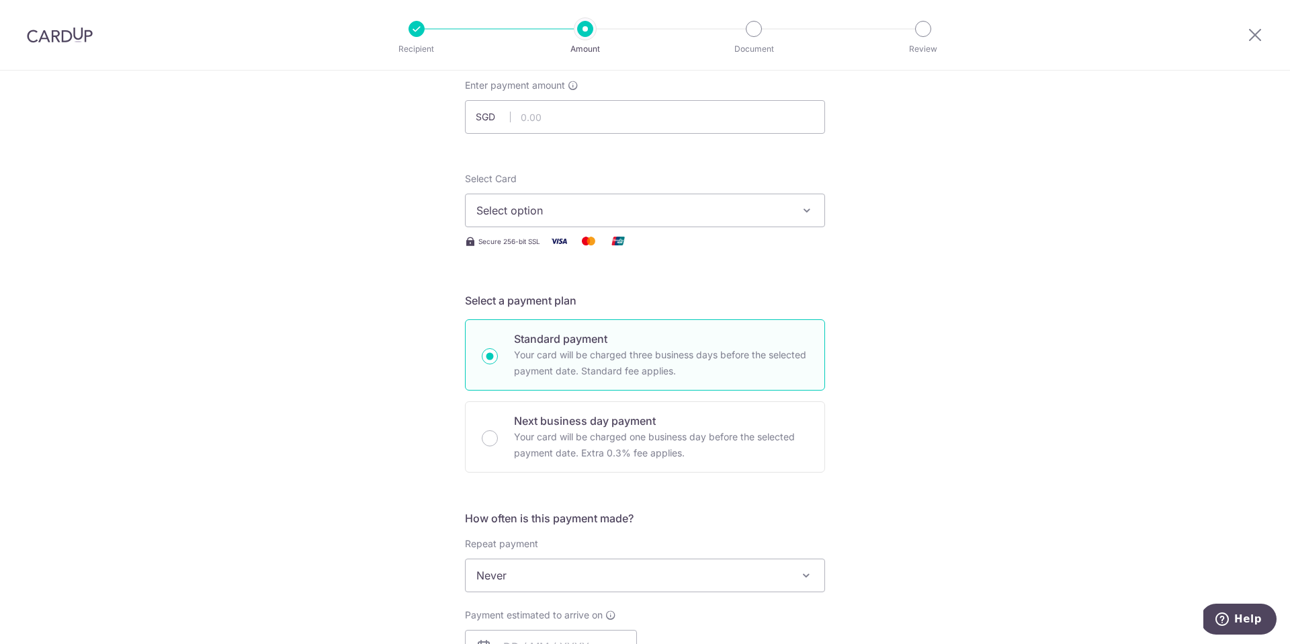
click at [676, 216] on span "Select option" at bounding box center [632, 210] width 313 height 16
click at [565, 305] on span "**** 1002" at bounding box center [644, 306] width 337 height 16
